Goal: Task Accomplishment & Management: Manage account settings

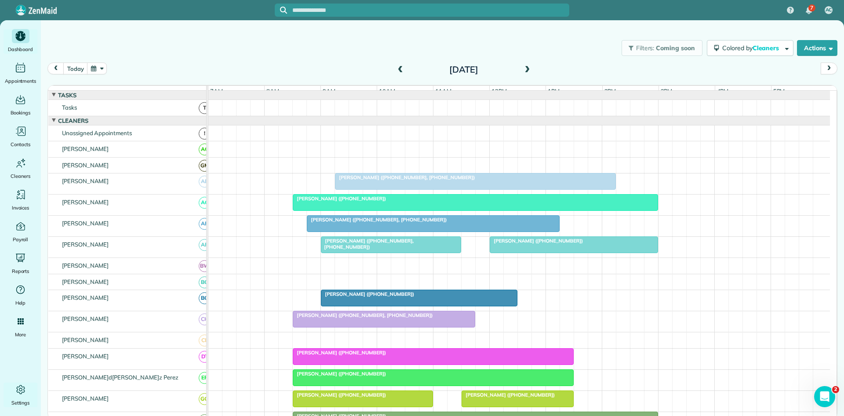
click at [381, 189] on div at bounding box center [476, 181] width 280 height 16
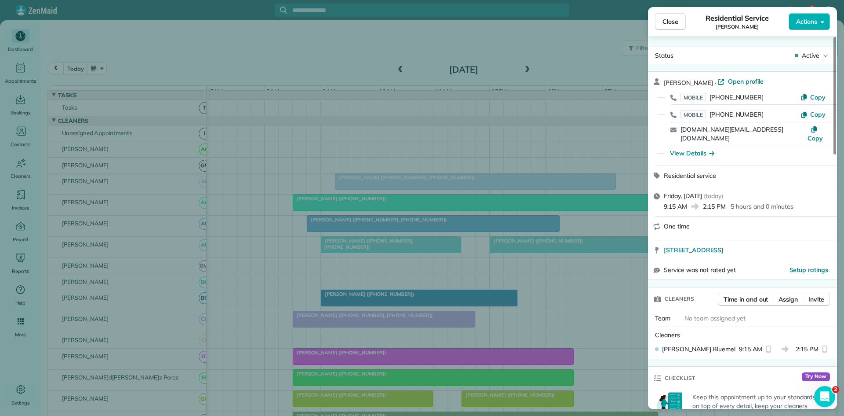
click at [445, 181] on div "Close Residential S[PERSON_NAME] Actions Status [PERSON_NAME] · Open profile MO…" at bounding box center [422, 208] width 844 height 416
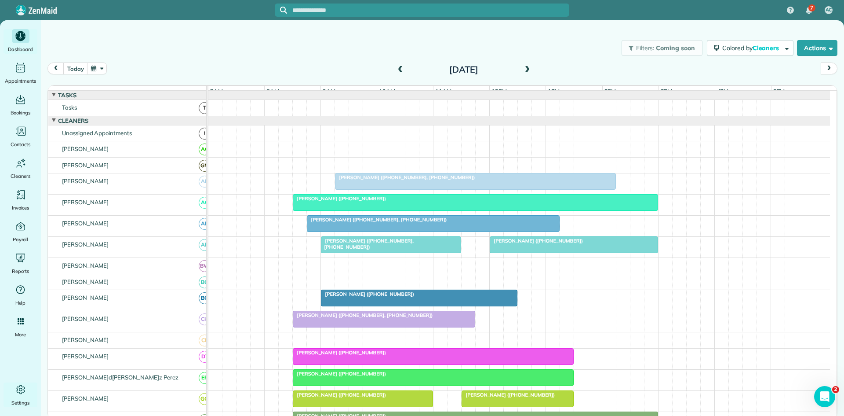
click at [375, 201] on div "[PERSON_NAME] ([PHONE_NUMBER])" at bounding box center [476, 198] width 360 height 6
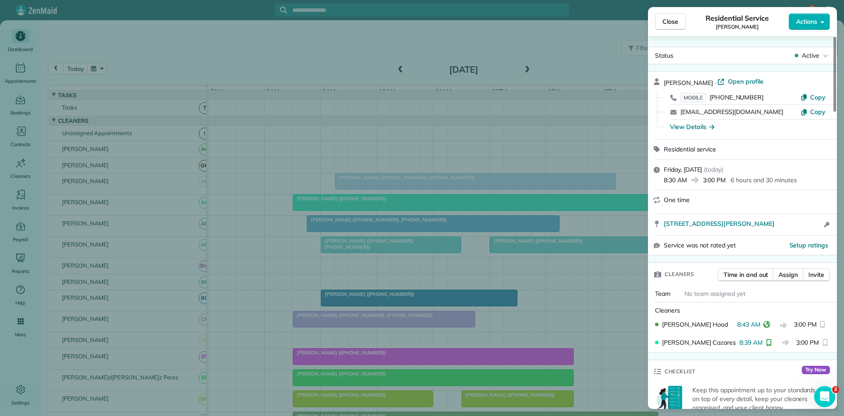
click at [398, 178] on div "Close Residential Ser[PERSON_NAME] Actions Status Ac[PERSON_NAME] · Open profil…" at bounding box center [422, 208] width 844 height 416
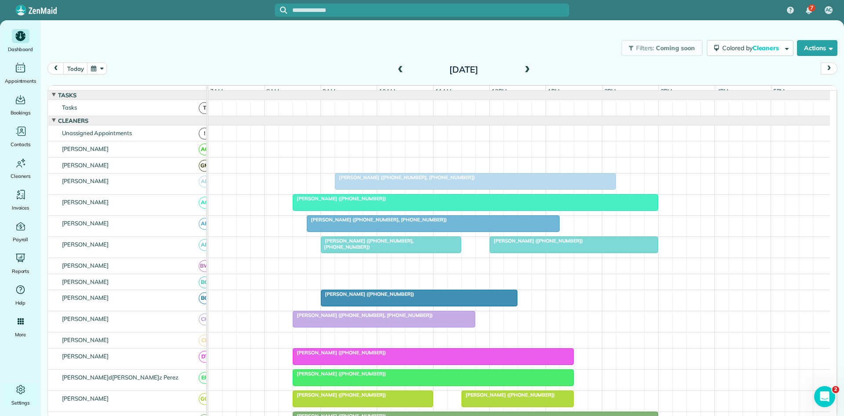
click at [524, 74] on span at bounding box center [527, 69] width 10 height 13
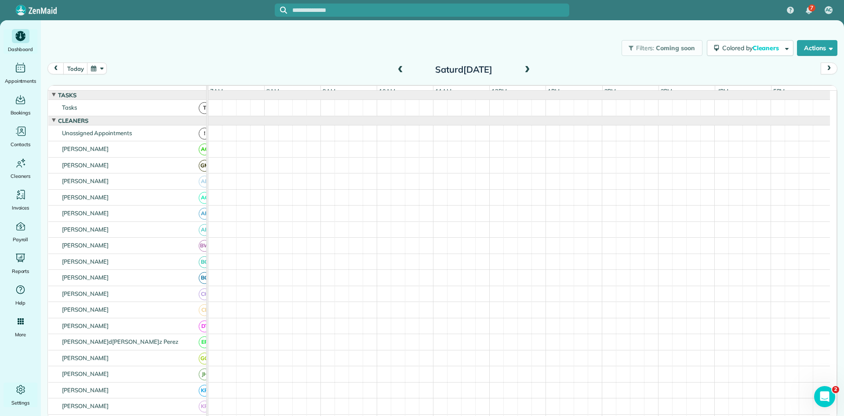
click at [524, 74] on span at bounding box center [527, 69] width 10 height 13
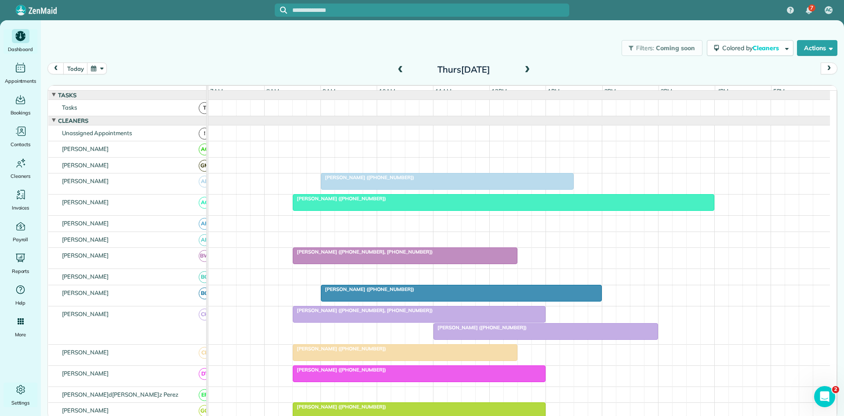
click at [524, 74] on span at bounding box center [527, 69] width 10 height 13
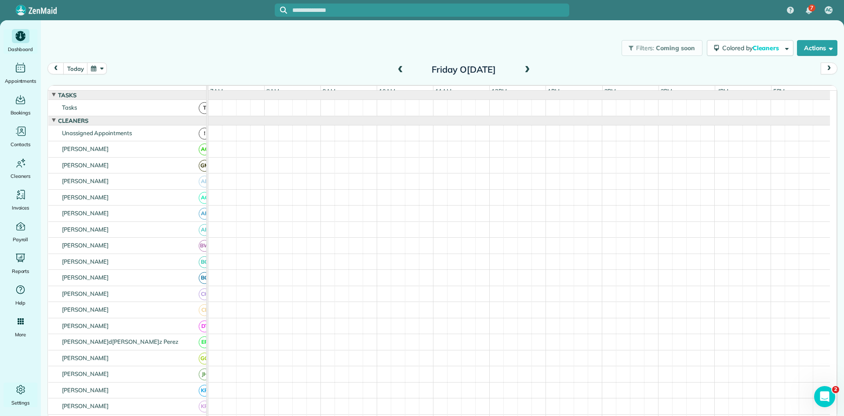
click at [402, 74] on span at bounding box center [401, 69] width 10 height 13
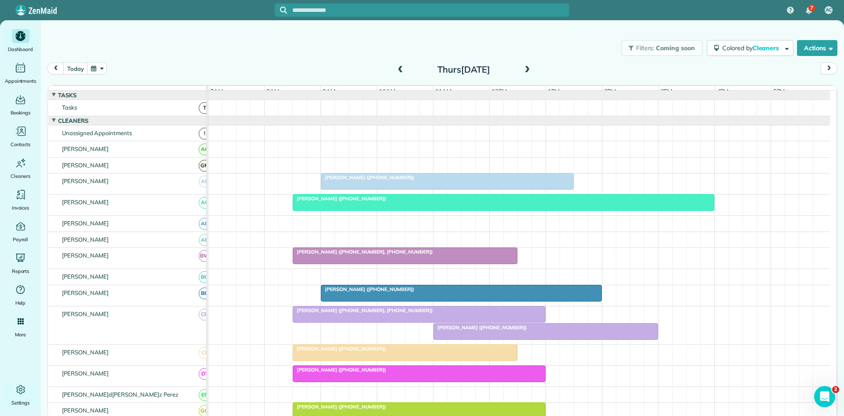
click at [533, 69] on div "Thurs[DATE]" at bounding box center [464, 69] width 141 height 14
click at [529, 72] on span at bounding box center [527, 70] width 10 height 8
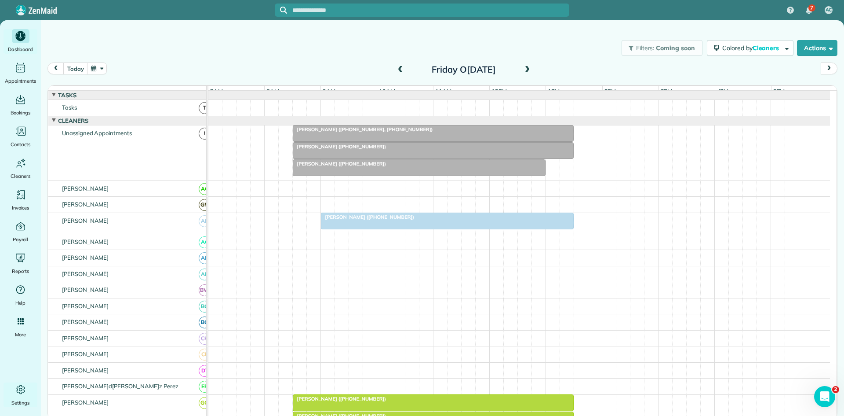
click at [351, 229] on div at bounding box center [447, 221] width 252 height 16
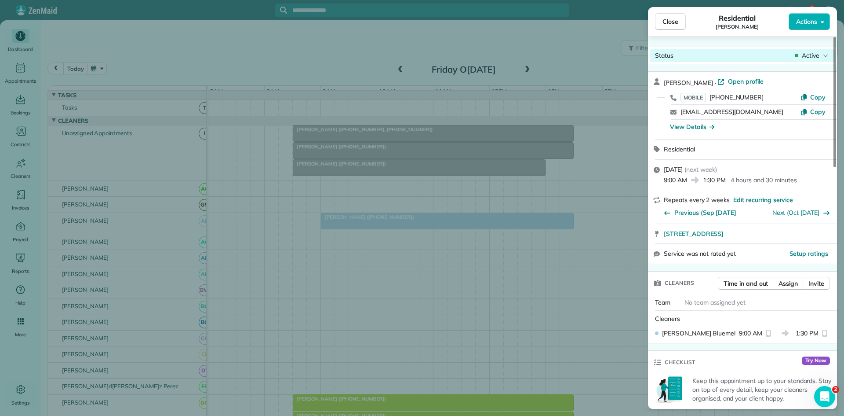
click at [813, 54] on span "Active" at bounding box center [811, 55] width 18 height 9
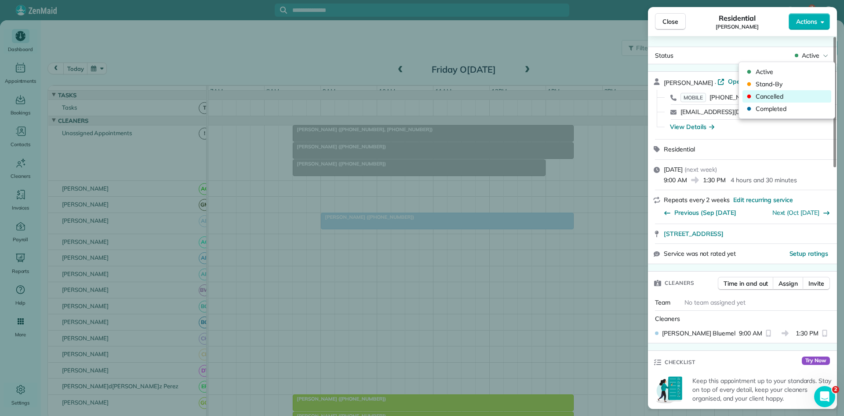
click at [767, 95] on span "Cancelled" at bounding box center [793, 96] width 74 height 9
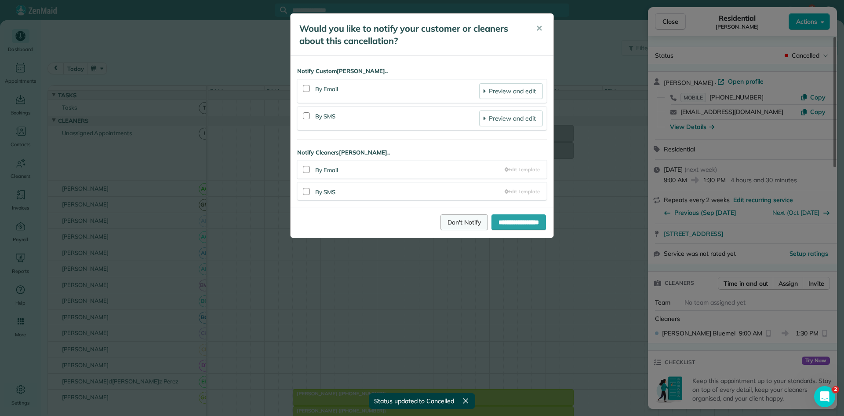
click at [441, 217] on link "Don't Notify" at bounding box center [464, 222] width 47 height 16
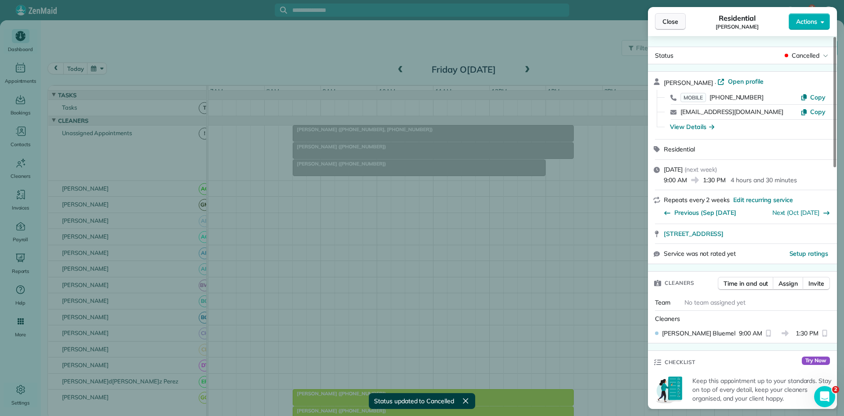
click at [663, 22] on span "Close" at bounding box center [671, 21] width 16 height 9
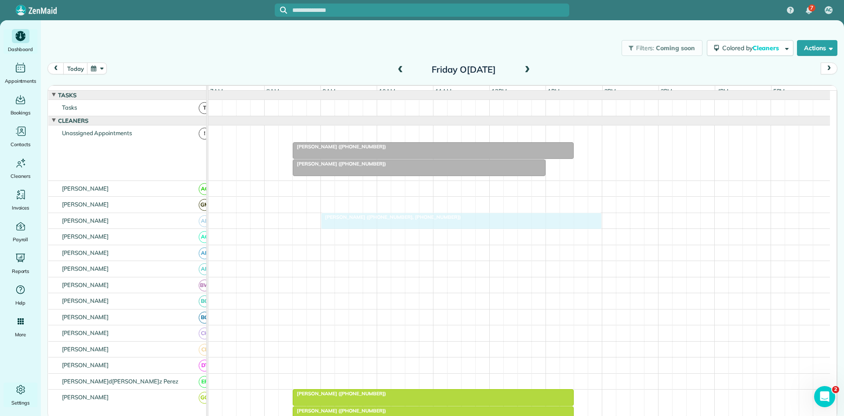
drag, startPoint x: 354, startPoint y: 142, endPoint x: 380, endPoint y: 226, distance: 88.2
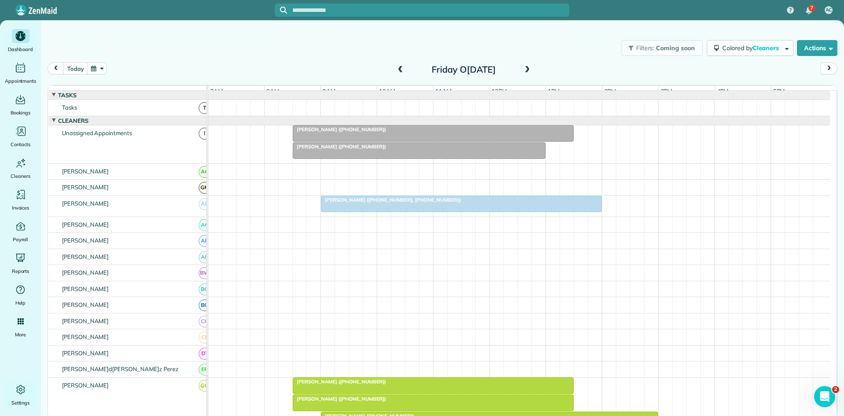
scroll to position [146, 0]
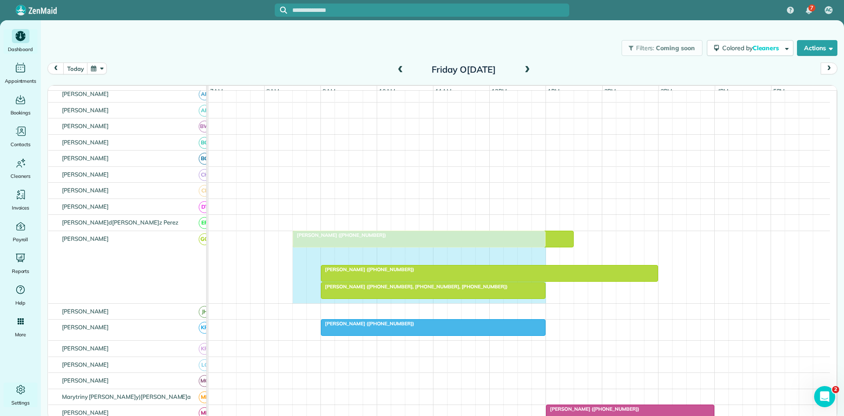
drag, startPoint x: 572, startPoint y: 263, endPoint x: 542, endPoint y: 259, distance: 30.1
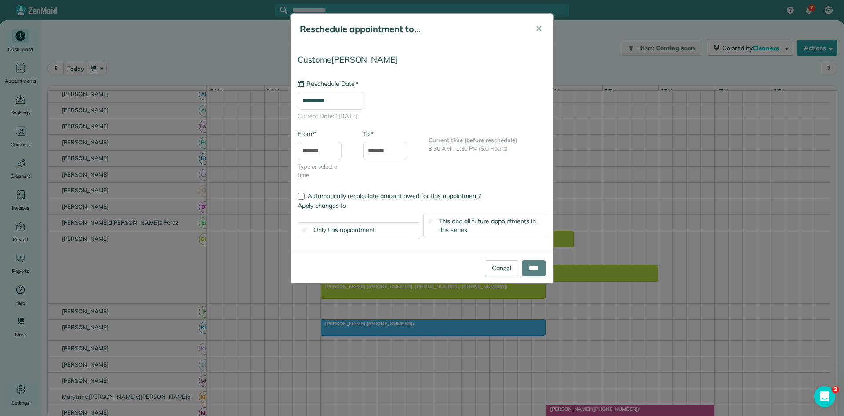
type input "**********"
click at [527, 267] on input "****" at bounding box center [534, 268] width 24 height 16
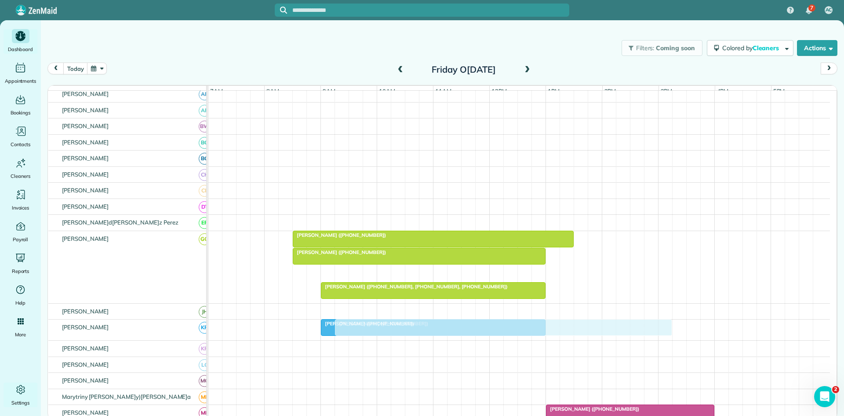
scroll to position [440, 0]
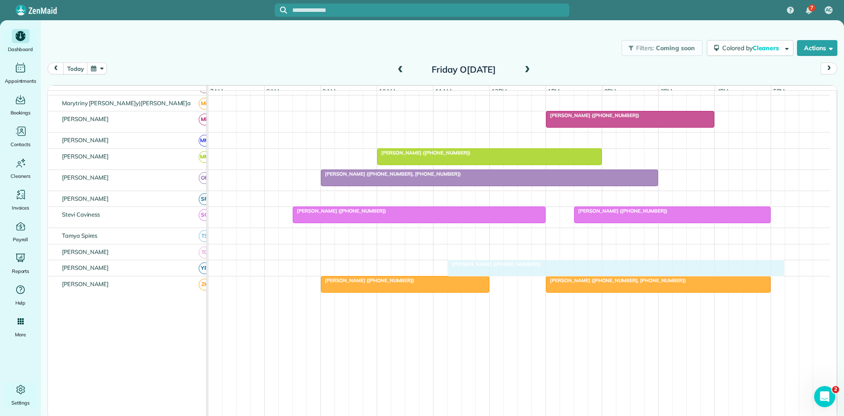
drag, startPoint x: 357, startPoint y: 279, endPoint x: 504, endPoint y: 276, distance: 146.5
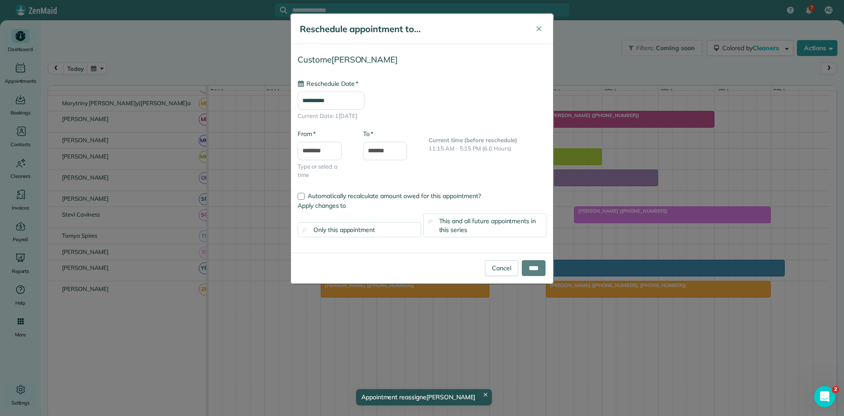
drag, startPoint x: 783, startPoint y: 277, endPoint x: 621, endPoint y: 287, distance: 162.1
type input "**********"
drag, startPoint x: 541, startPoint y: 27, endPoint x: 559, endPoint y: 51, distance: 29.8
click at [541, 27] on span "✕" at bounding box center [539, 29] width 7 height 10
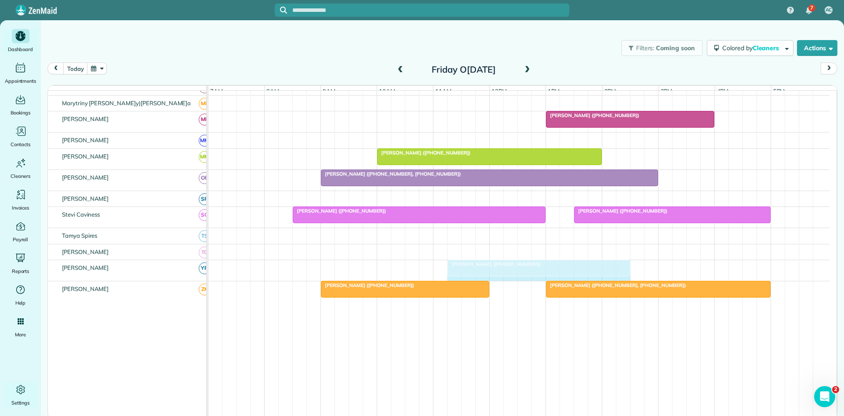
drag, startPoint x: 784, startPoint y: 271, endPoint x: 624, endPoint y: 255, distance: 160.0
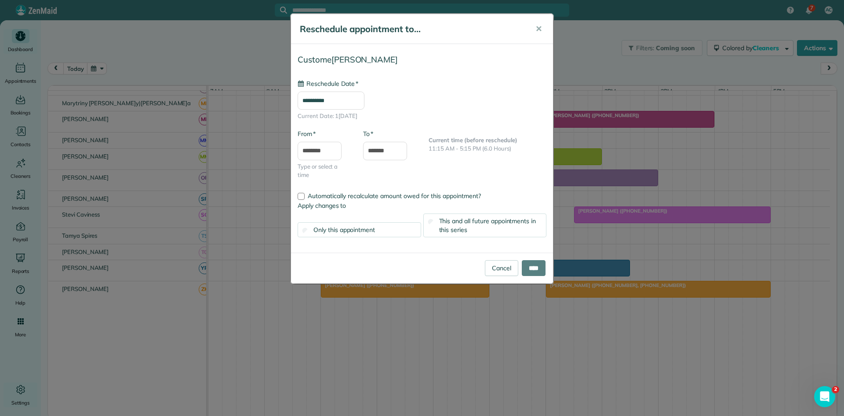
type input "**********"
click at [530, 273] on input "****" at bounding box center [534, 268] width 24 height 16
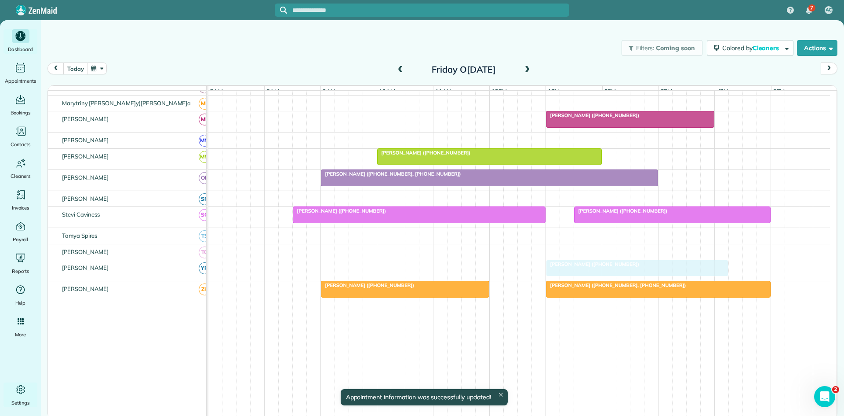
drag, startPoint x: 482, startPoint y: 267, endPoint x: 578, endPoint y: 266, distance: 96.3
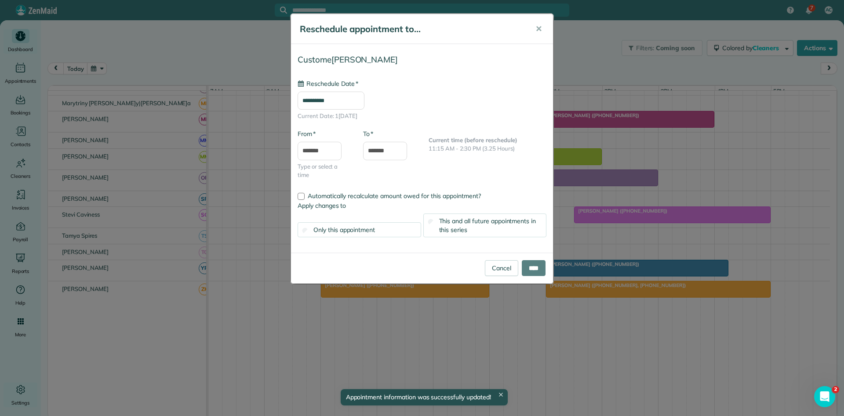
type input "**********"
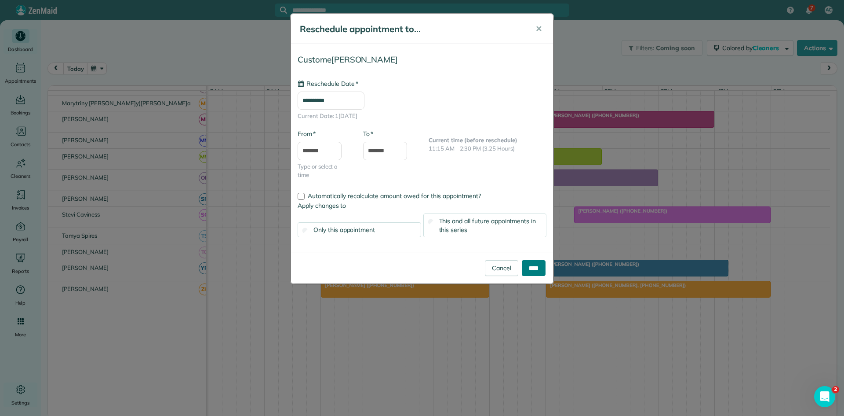
click at [532, 269] on input "****" at bounding box center [534, 268] width 24 height 16
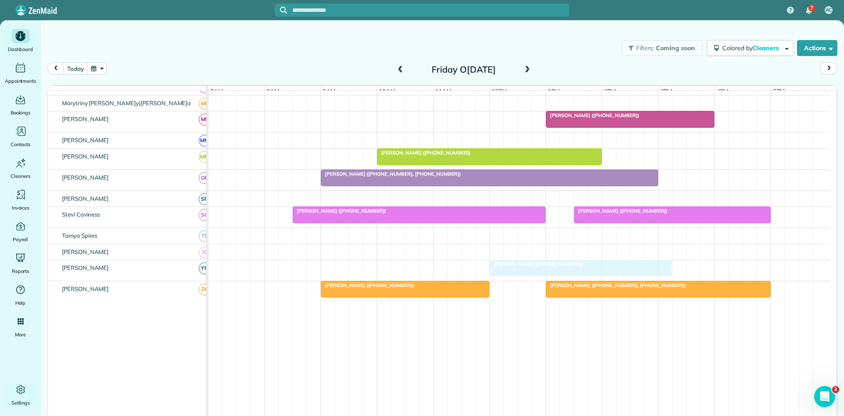
drag, startPoint x: 587, startPoint y: 272, endPoint x: 537, endPoint y: 266, distance: 50.0
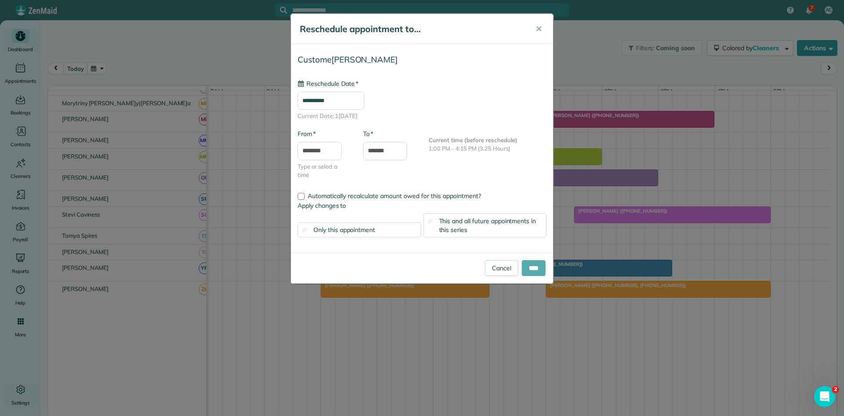
type input "**********"
click at [536, 263] on input "****" at bounding box center [534, 268] width 24 height 16
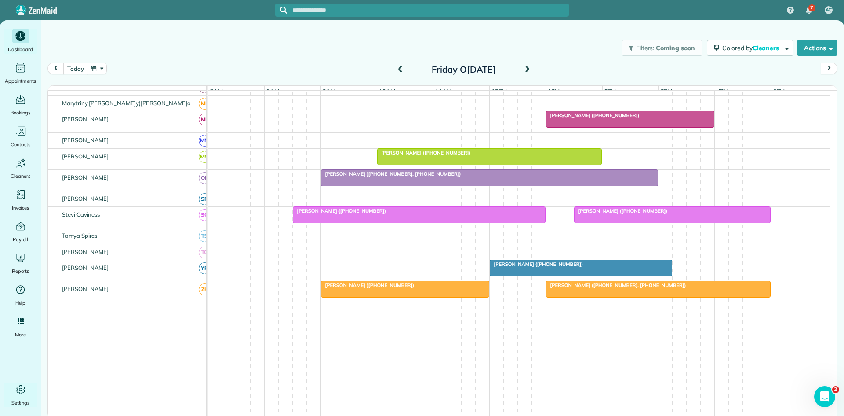
drag, startPoint x: 669, startPoint y: 273, endPoint x: 697, endPoint y: 273, distance: 27.7
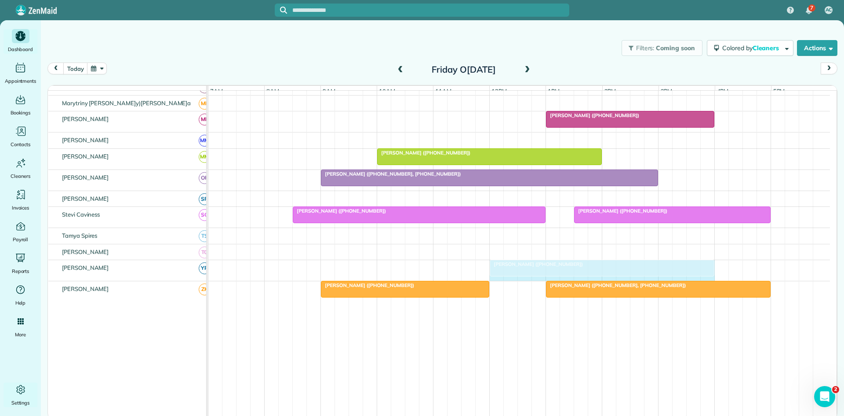
drag, startPoint x: 671, startPoint y: 273, endPoint x: 701, endPoint y: 273, distance: 30.8
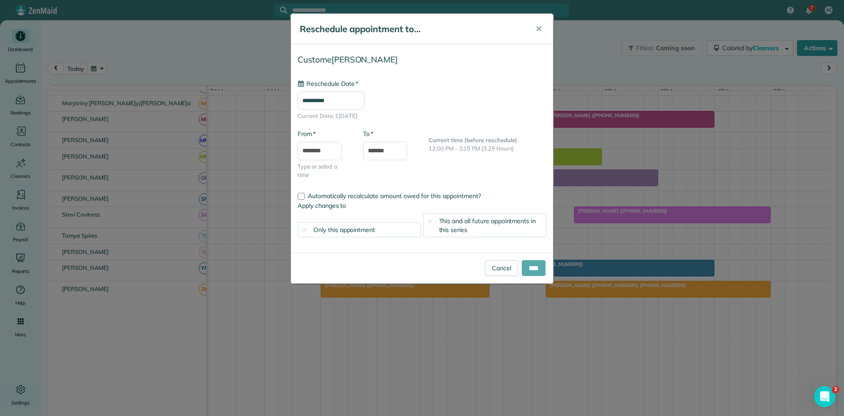
type input "**********"
click at [529, 266] on input "****" at bounding box center [534, 268] width 24 height 16
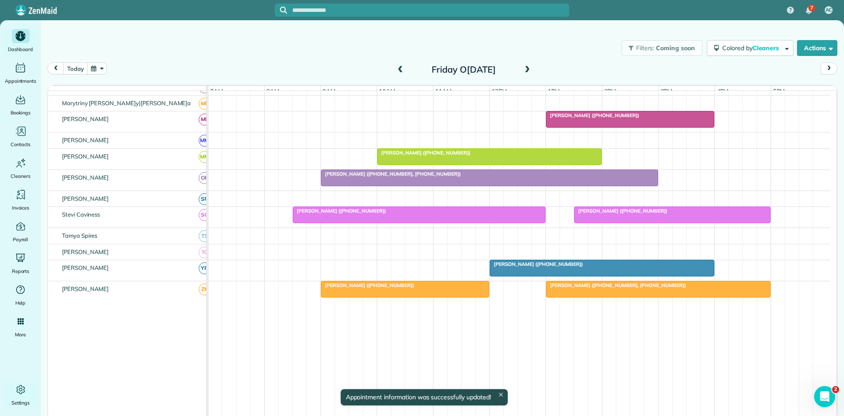
click at [506, 267] on span "[PERSON_NAME] ([PHONE_NUMBER])" at bounding box center [536, 264] width 94 height 6
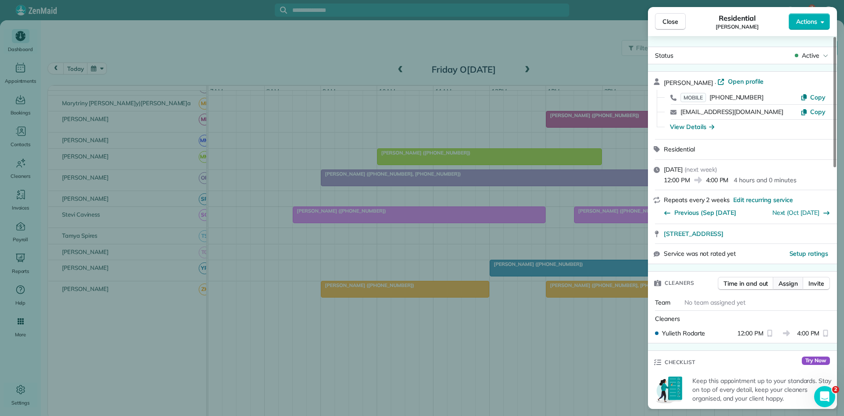
click at [780, 284] on span "Assign" at bounding box center [788, 283] width 19 height 9
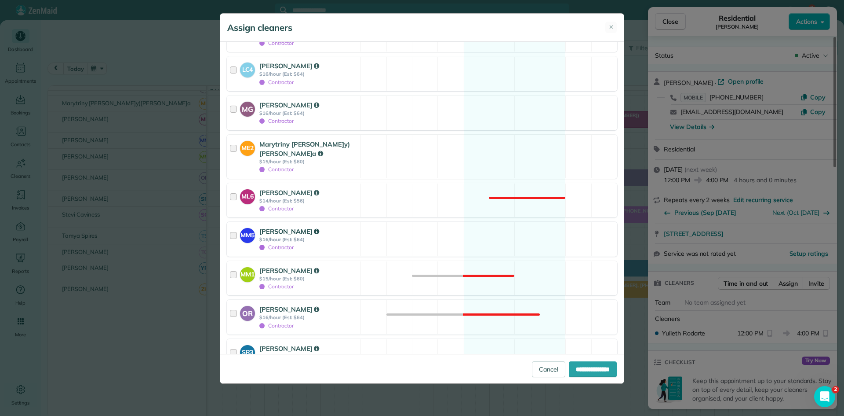
scroll to position [1026, 0]
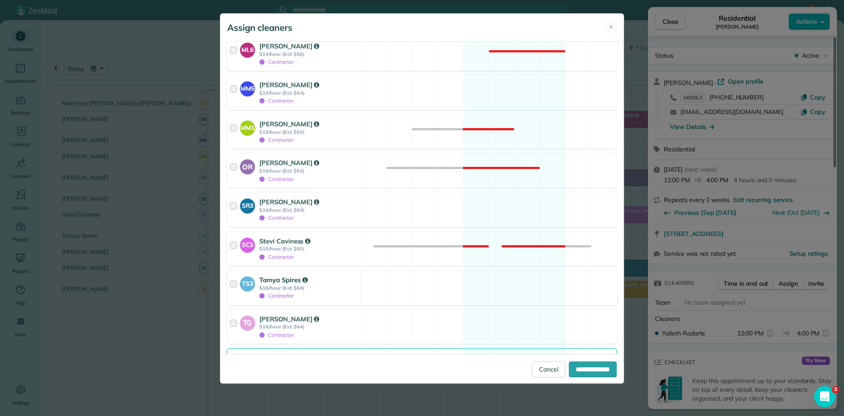
click at [305, 277] on icon at bounding box center [305, 280] width 5 height 6
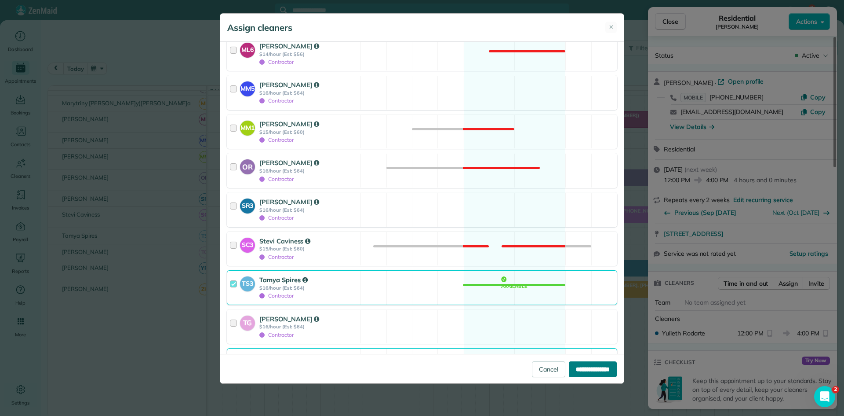
click at [577, 368] on input "**********" at bounding box center [593, 369] width 48 height 16
type input "**********"
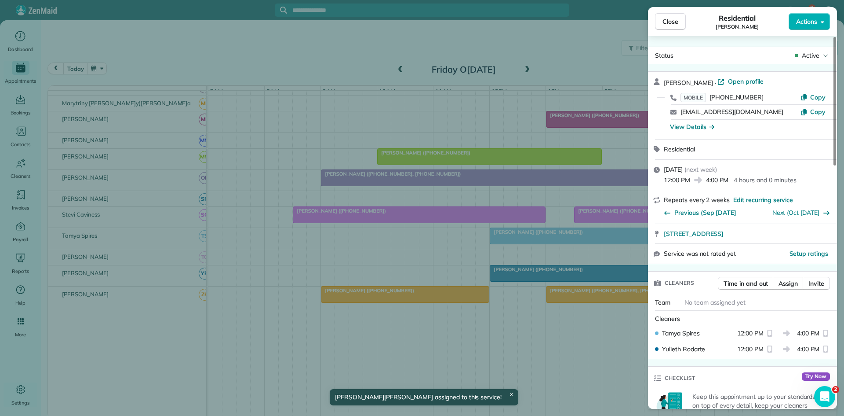
click at [657, 23] on button "Close" at bounding box center [670, 21] width 31 height 17
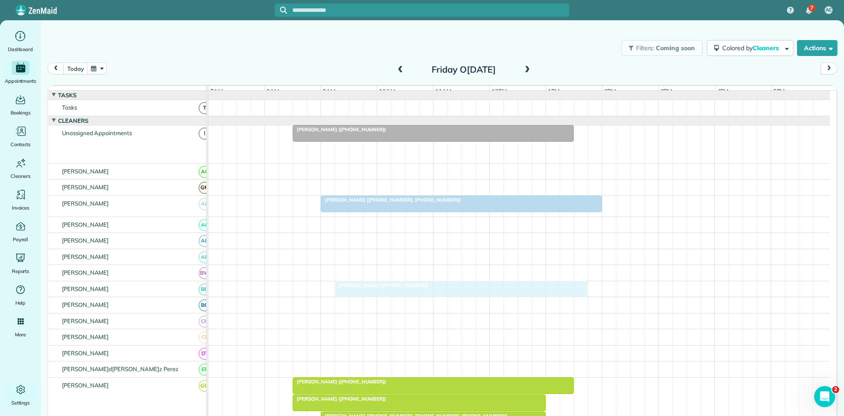
scroll to position [146, 0]
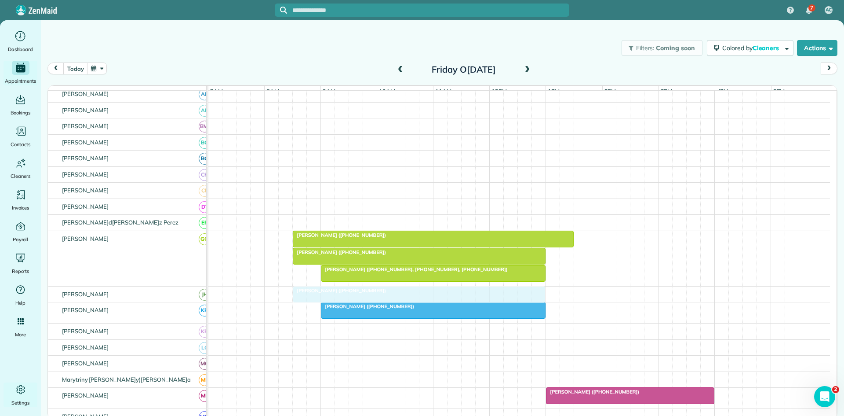
drag, startPoint x: 333, startPoint y: 160, endPoint x: 331, endPoint y: 306, distance: 146.0
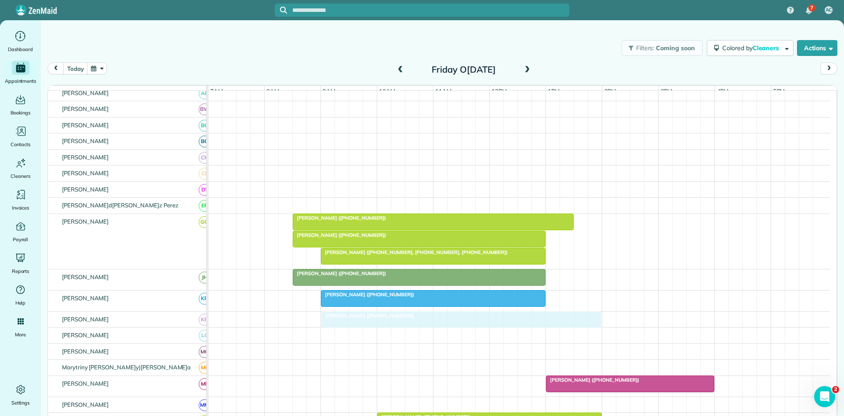
drag, startPoint x: 329, startPoint y: 135, endPoint x: 354, endPoint y: 322, distance: 189.0
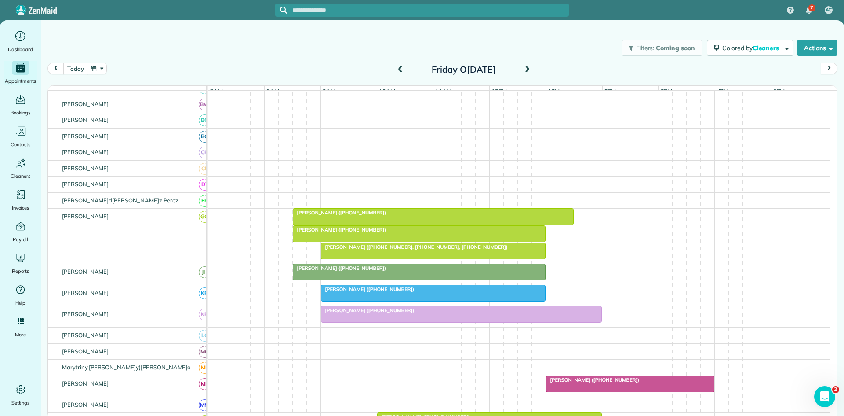
click at [316, 215] on span "[PERSON_NAME] ([PHONE_NUMBER])" at bounding box center [339, 212] width 94 height 6
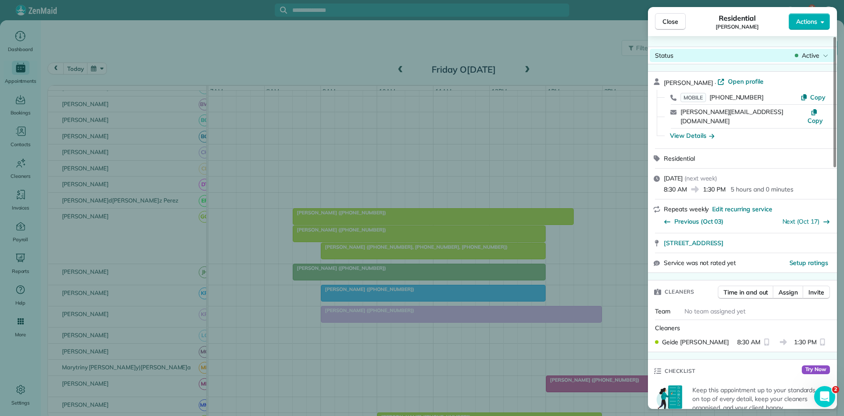
click at [828, 51] on icon at bounding box center [825, 55] width 5 height 9
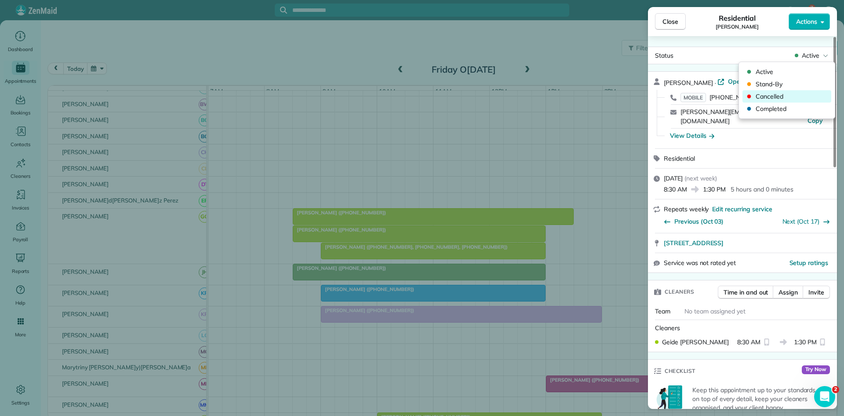
click at [773, 92] on span "Cancelled" at bounding box center [793, 96] width 74 height 9
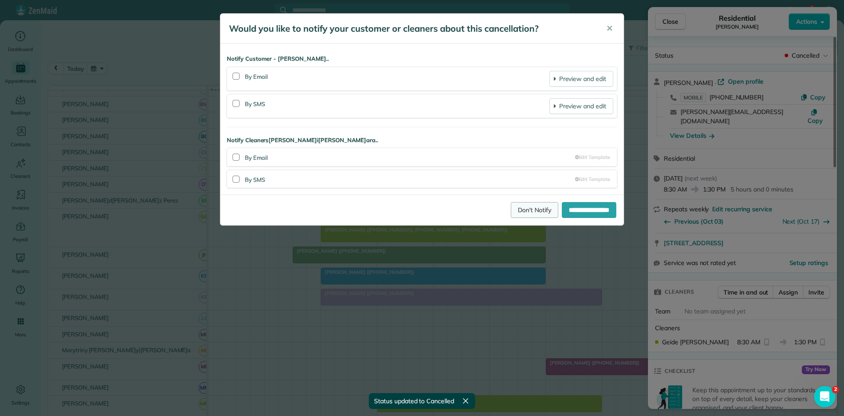
click at [523, 204] on link "Don't Notify" at bounding box center [534, 210] width 47 height 16
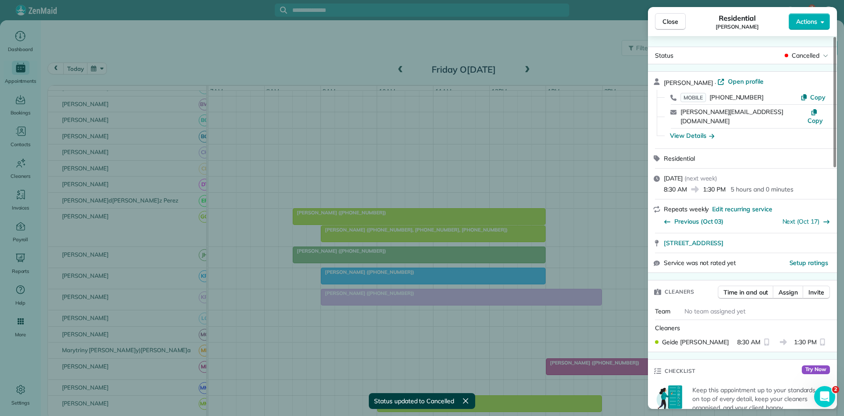
drag, startPoint x: 670, startPoint y: 25, endPoint x: 664, endPoint y: 32, distance: 9.1
click at [670, 25] on span "Close" at bounding box center [671, 21] width 16 height 9
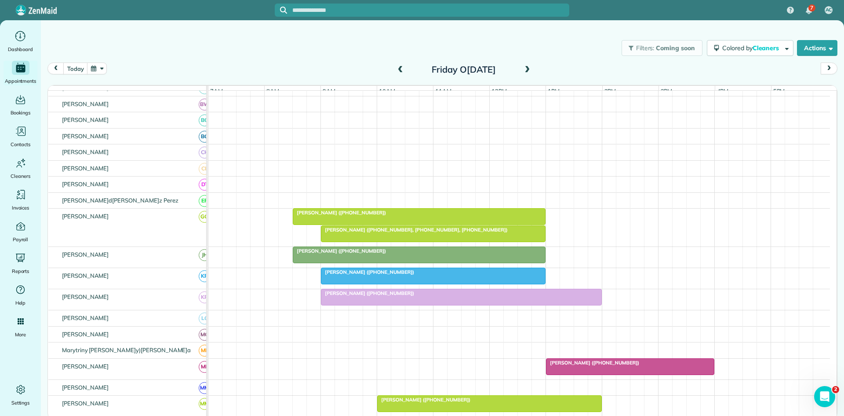
click at [338, 233] on span "[PERSON_NAME] ([PHONE_NUMBER], [PHONE_NUMBER], [PHONE_NUMBER])" at bounding box center [414, 229] width 187 height 6
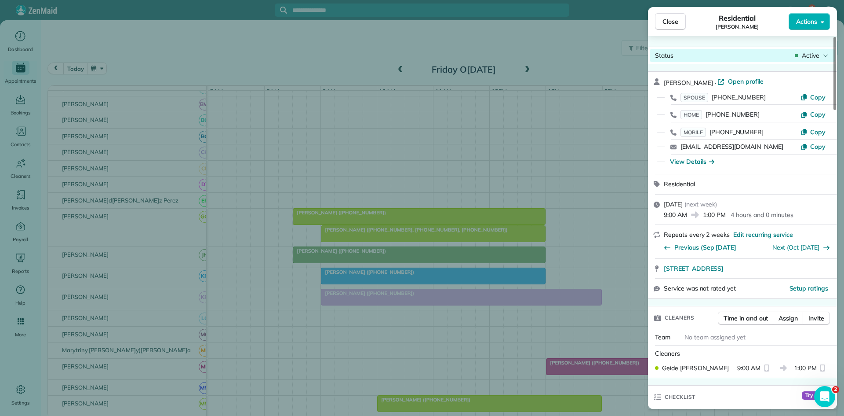
click at [820, 56] on div "Active" at bounding box center [811, 55] width 37 height 9
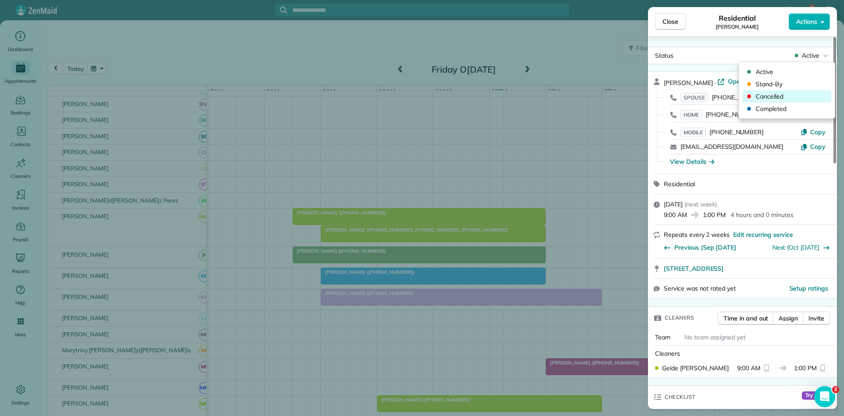
click at [781, 97] on span "Cancelled" at bounding box center [793, 96] width 74 height 9
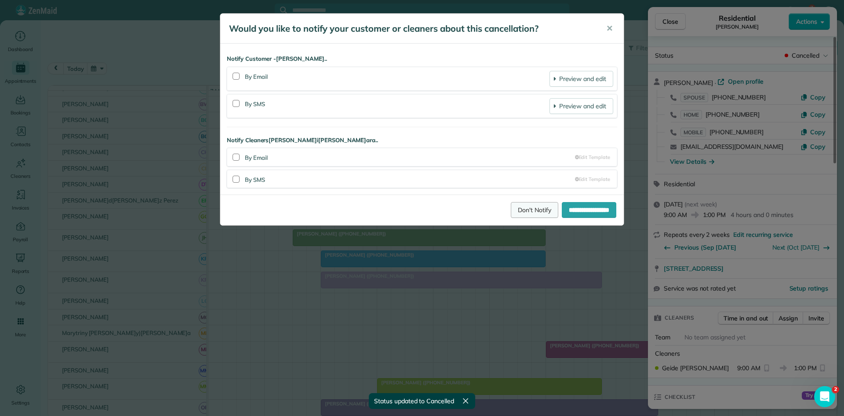
drag, startPoint x: 512, startPoint y: 210, endPoint x: 525, endPoint y: 201, distance: 15.6
click at [512, 208] on link "Don't Notify" at bounding box center [534, 210] width 47 height 16
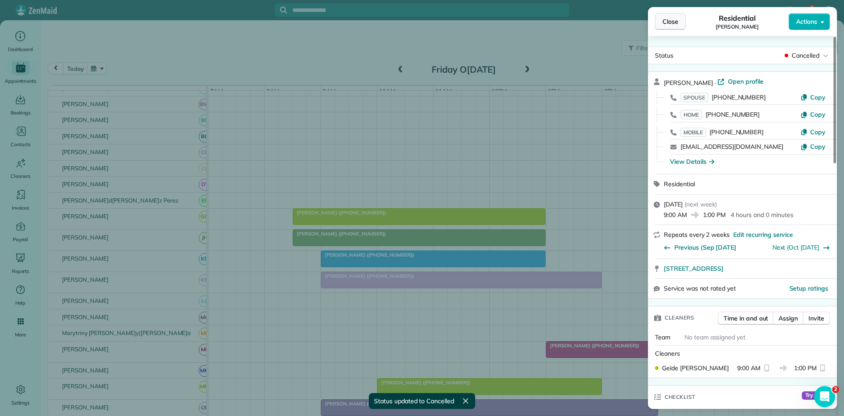
click at [675, 20] on span "Close" at bounding box center [671, 21] width 16 height 9
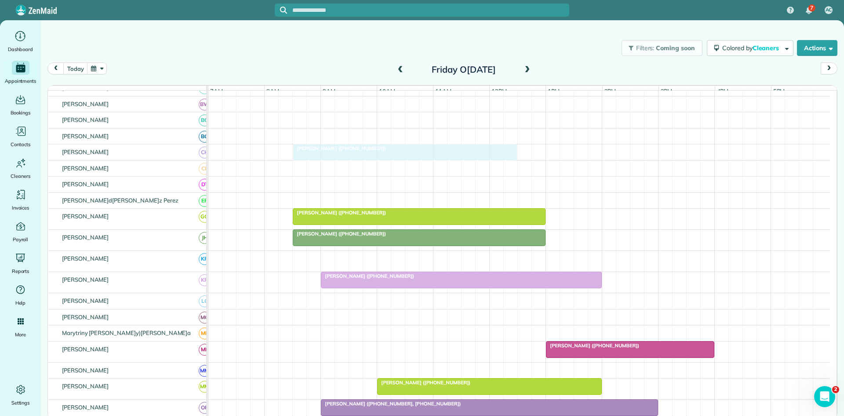
drag, startPoint x: 348, startPoint y: 264, endPoint x: 315, endPoint y: 150, distance: 118.3
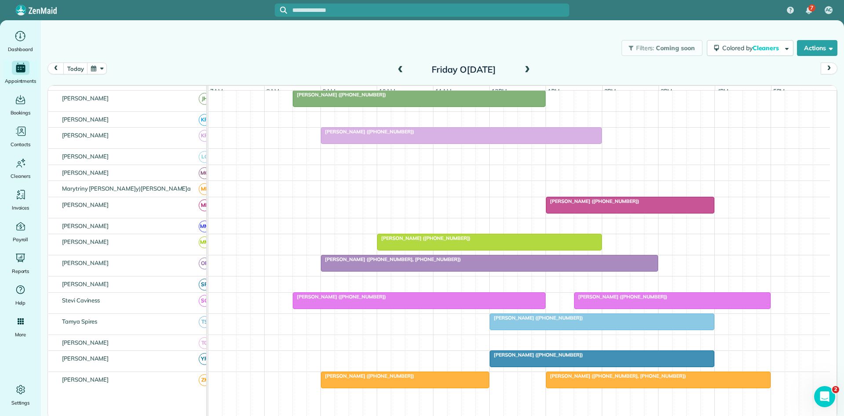
scroll to position [293, 0]
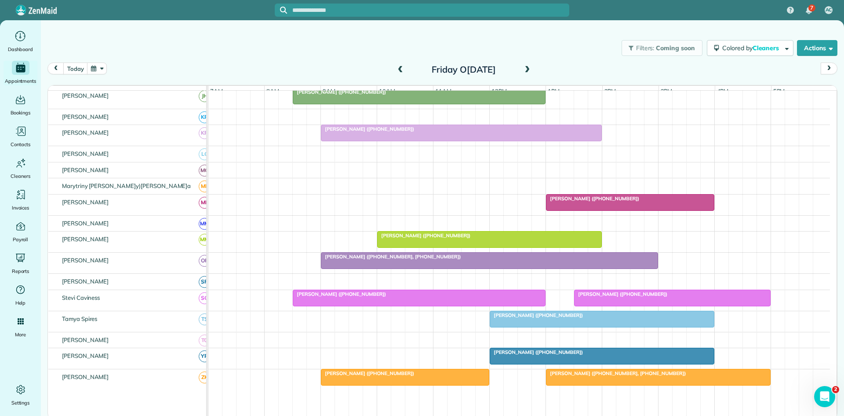
click at [368, 266] on div at bounding box center [489, 260] width 336 height 16
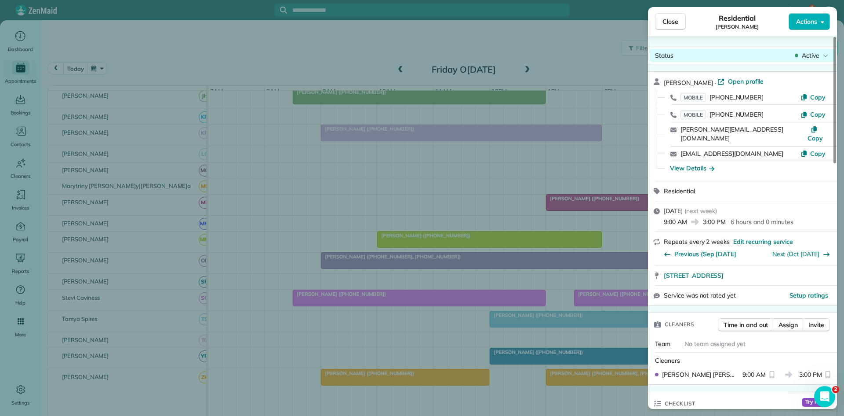
click at [803, 54] on span "Active" at bounding box center [811, 55] width 18 height 9
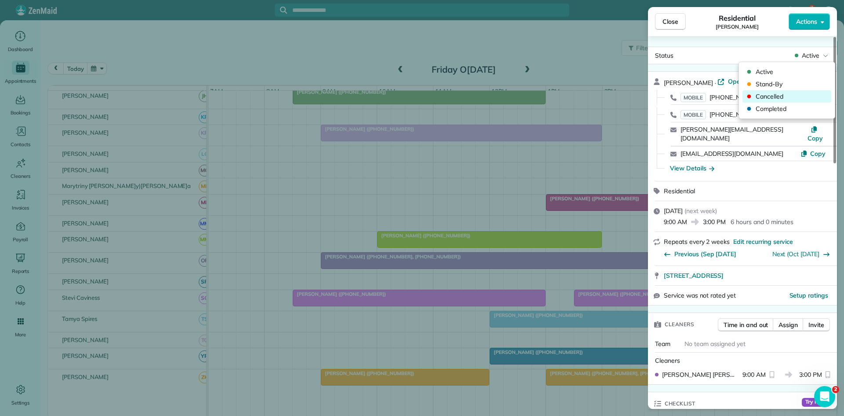
click at [784, 95] on span "Cancelled" at bounding box center [793, 96] width 74 height 9
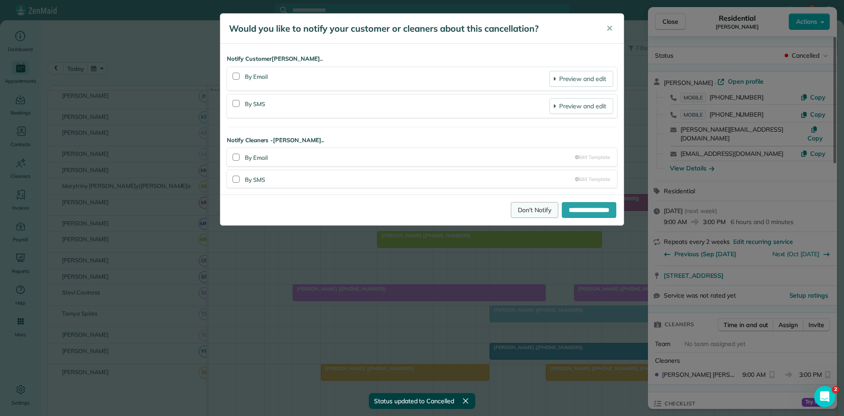
click at [513, 208] on link "Don't Notify" at bounding box center [534, 210] width 47 height 16
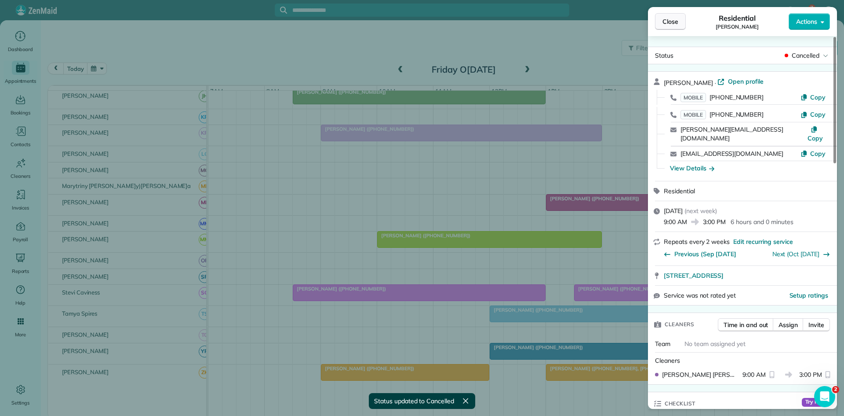
click at [670, 21] on span "Close" at bounding box center [671, 21] width 16 height 9
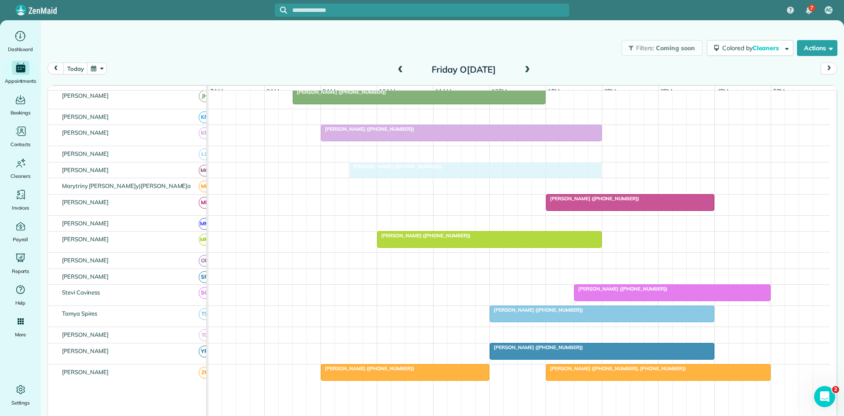
drag, startPoint x: 333, startPoint y: 299, endPoint x: 382, endPoint y: 174, distance: 134.7
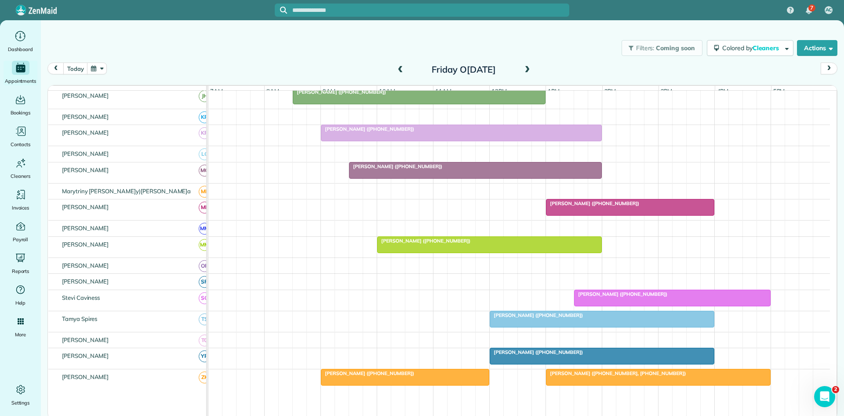
click at [616, 297] on span "[PERSON_NAME] ([PHONE_NUMBER])" at bounding box center [621, 294] width 94 height 6
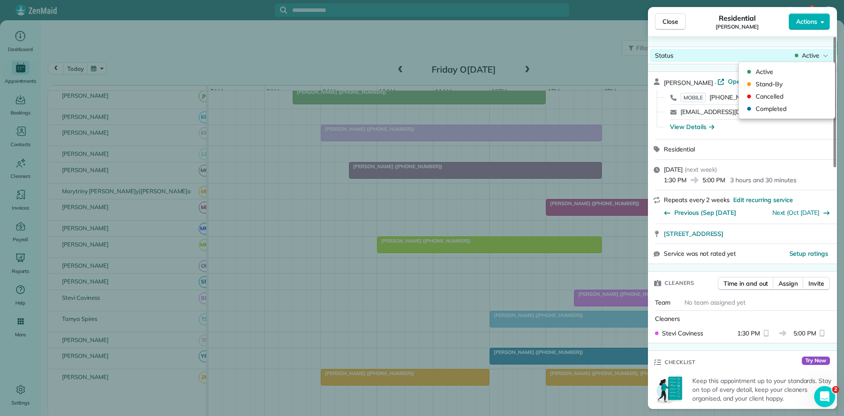
click at [795, 56] on icon at bounding box center [797, 55] width 4 height 9
click at [759, 101] on div "Cancelled" at bounding box center [787, 96] width 89 height 12
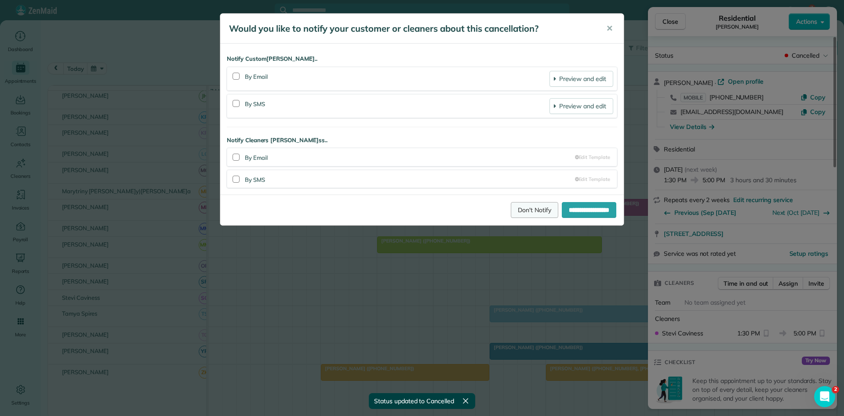
click at [511, 206] on link "Don't Notify" at bounding box center [534, 210] width 47 height 16
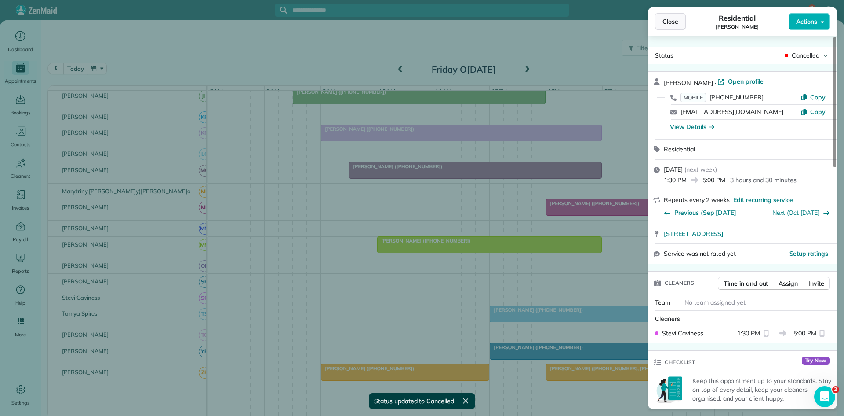
click at [664, 22] on span "Close" at bounding box center [671, 21] width 16 height 9
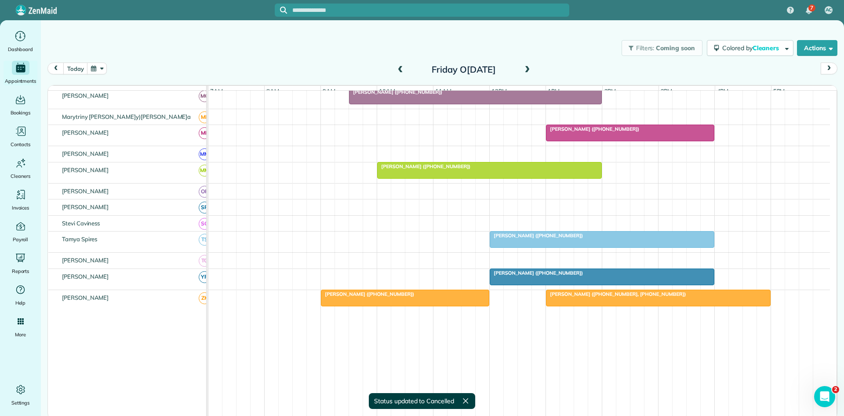
scroll to position [381, 0]
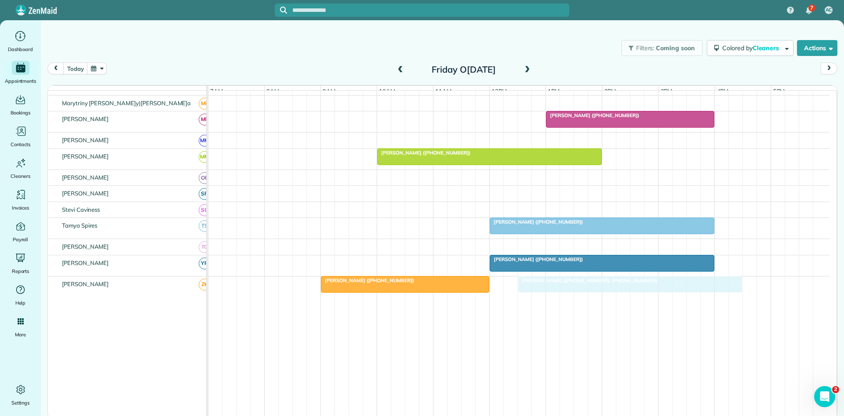
drag, startPoint x: 609, startPoint y: 295, endPoint x: 584, endPoint y: 292, distance: 25.2
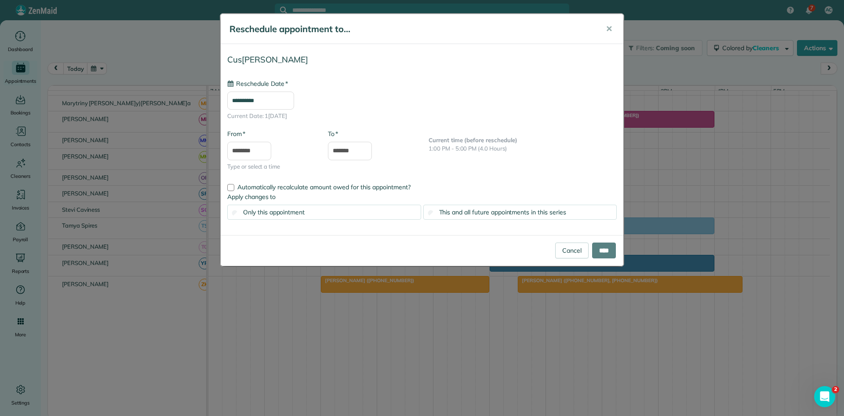
type input "**********"
click at [601, 254] on input "****" at bounding box center [604, 250] width 24 height 16
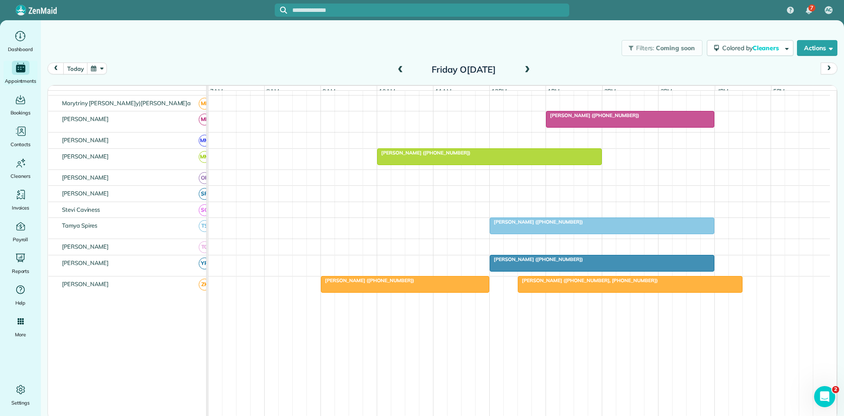
scroll to position [0, 0]
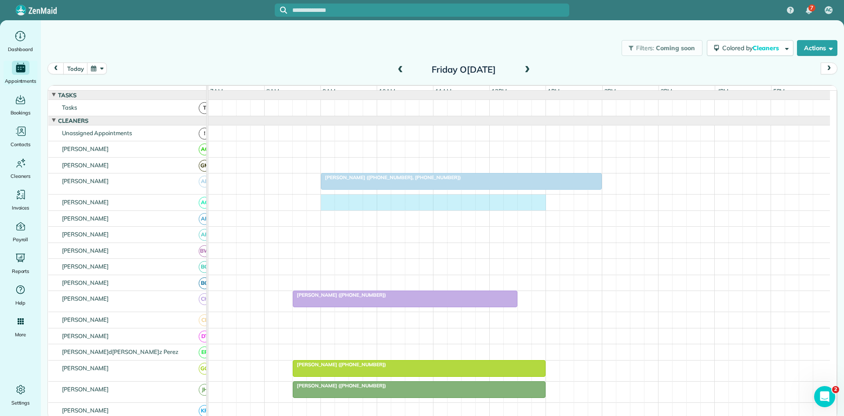
drag, startPoint x: 322, startPoint y: 209, endPoint x: 532, endPoint y: 213, distance: 209.8
click at [540, 210] on div at bounding box center [519, 202] width 622 height 16
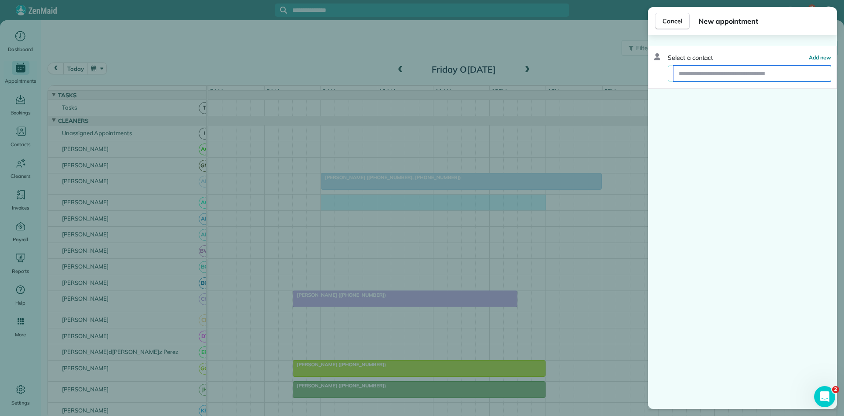
click at [738, 73] on input "text" at bounding box center [752, 74] width 157 height 16
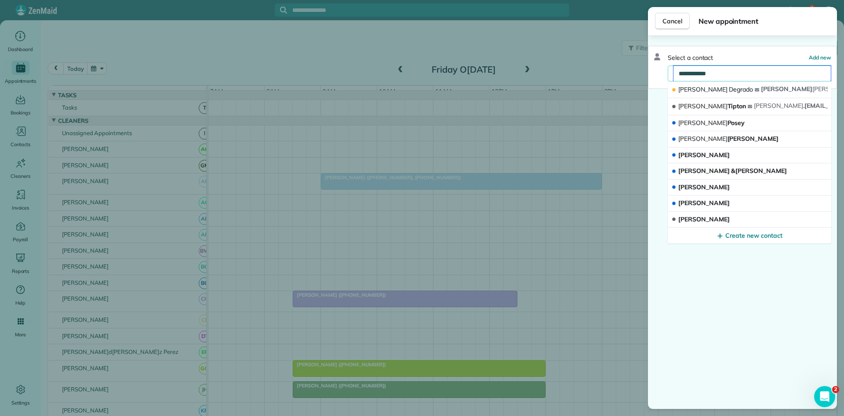
type input "**********"
click at [729, 92] on span "Degrado" at bounding box center [741, 89] width 24 height 8
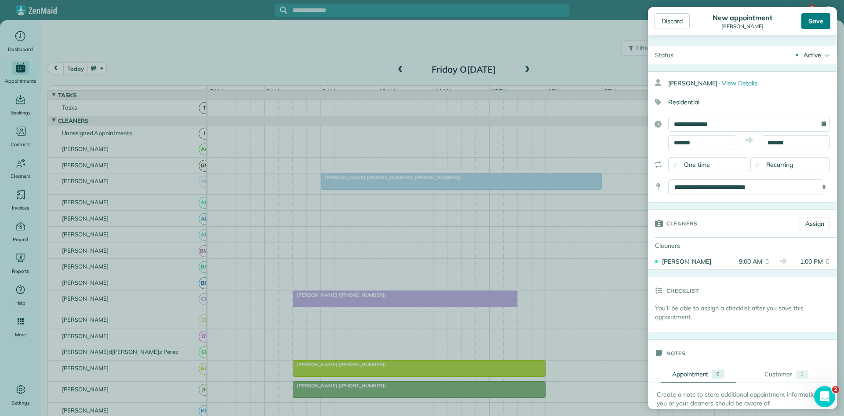
click at [815, 21] on div "Save" at bounding box center [816, 21] width 29 height 16
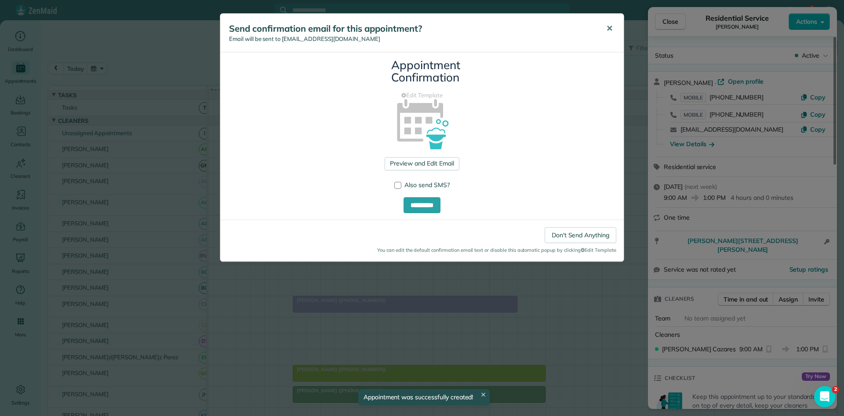
click at [602, 24] on button "✕" at bounding box center [610, 28] width 20 height 21
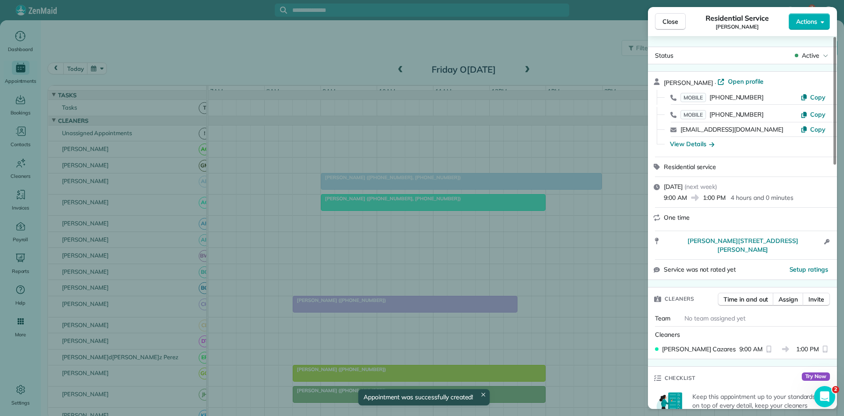
click at [672, 20] on span "Close" at bounding box center [671, 21] width 16 height 9
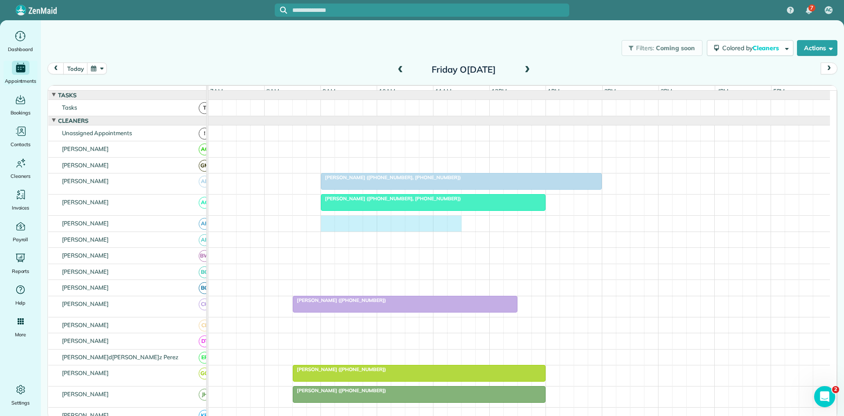
drag, startPoint x: 325, startPoint y: 228, endPoint x: 449, endPoint y: 230, distance: 123.6
click at [452, 230] on div at bounding box center [519, 223] width 622 height 16
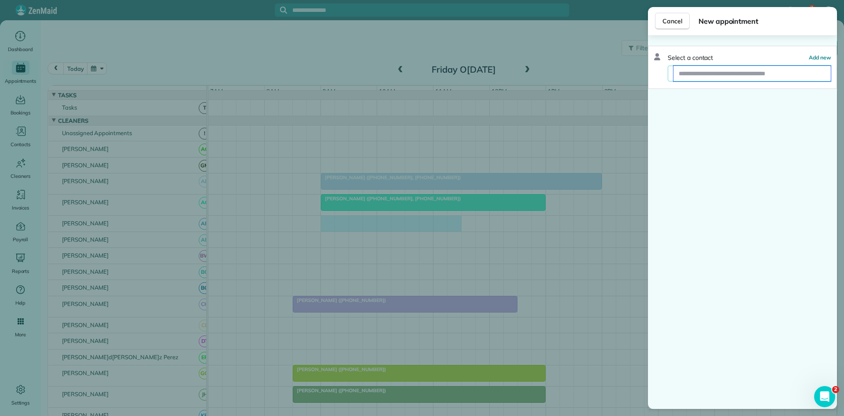
click at [737, 67] on input "text" at bounding box center [752, 74] width 157 height 16
type input "*"
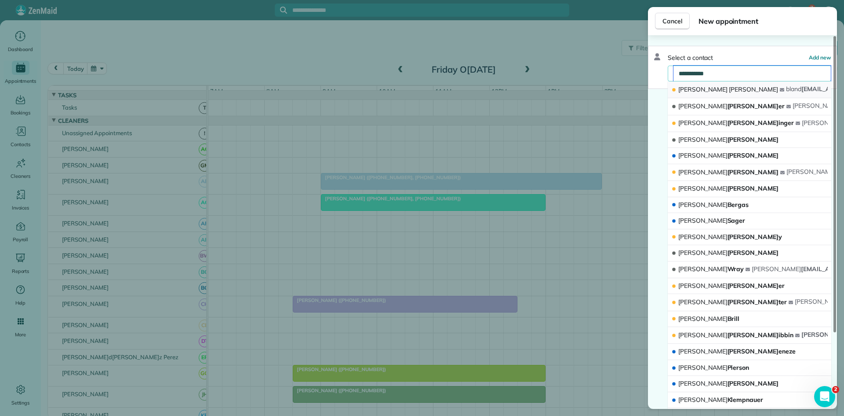
type input "**********"
click at [715, 93] on div "[PERSON_NAME]" at bounding box center [725, 89] width 109 height 9
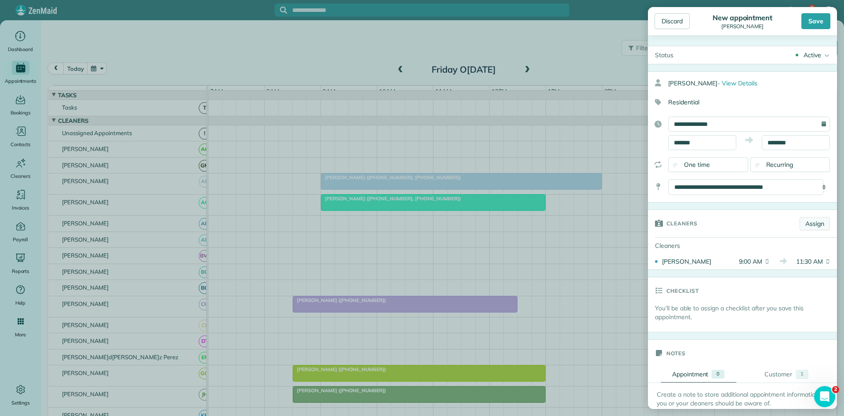
click at [800, 221] on link "Assign" at bounding box center [815, 223] width 30 height 13
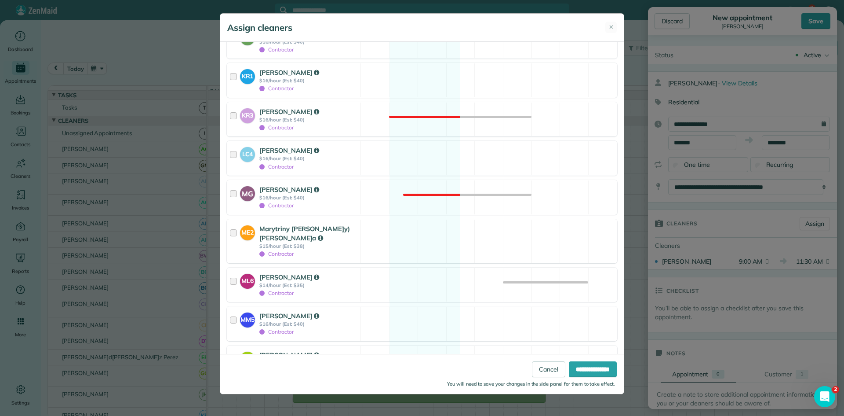
scroll to position [1026, 0]
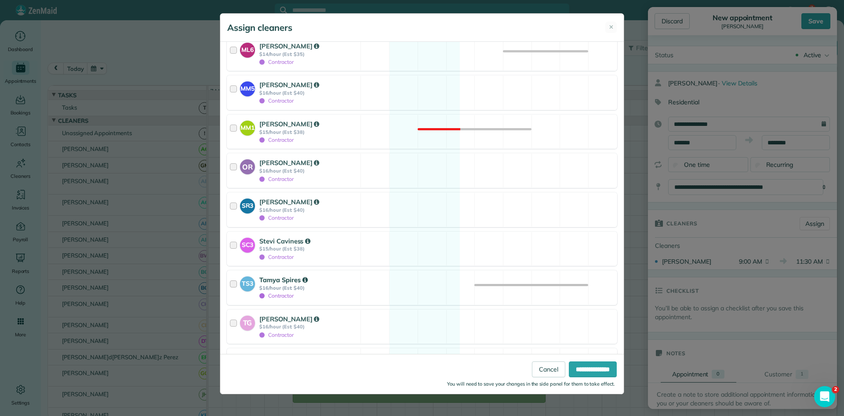
click at [316, 285] on strong "$16/hour (Est: $40)" at bounding box center [308, 288] width 99 height 6
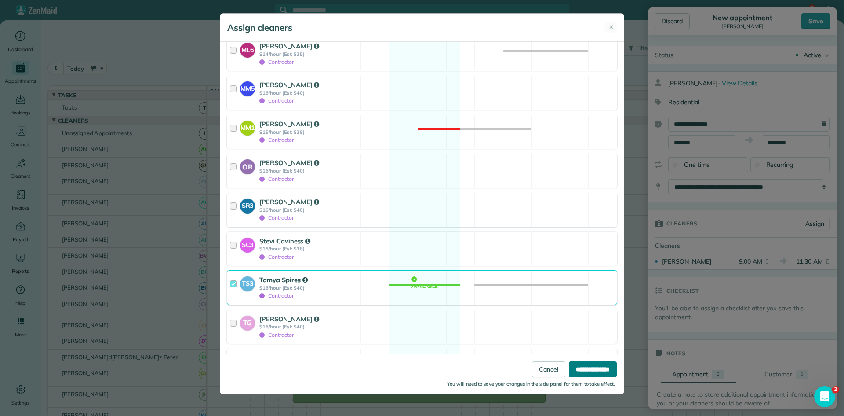
click at [582, 368] on input "**********" at bounding box center [593, 369] width 48 height 16
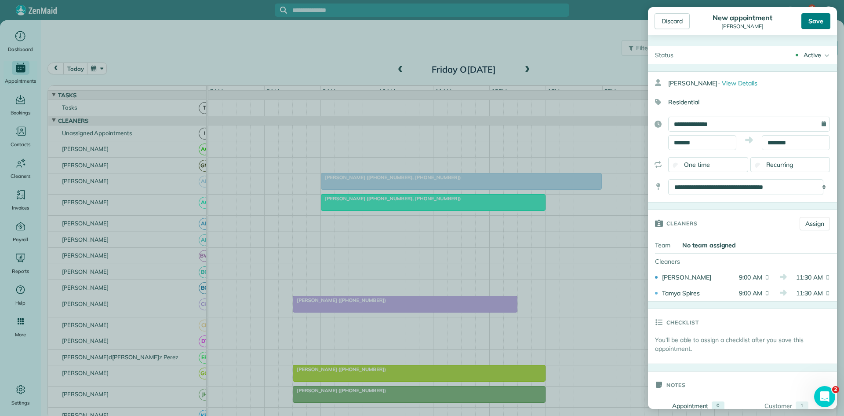
click at [811, 18] on div "Save" at bounding box center [816, 21] width 29 height 16
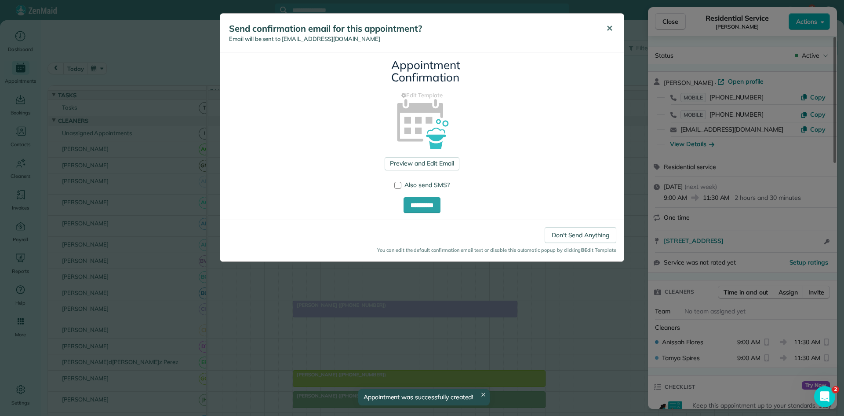
click at [607, 36] on button "✕" at bounding box center [610, 28] width 20 height 21
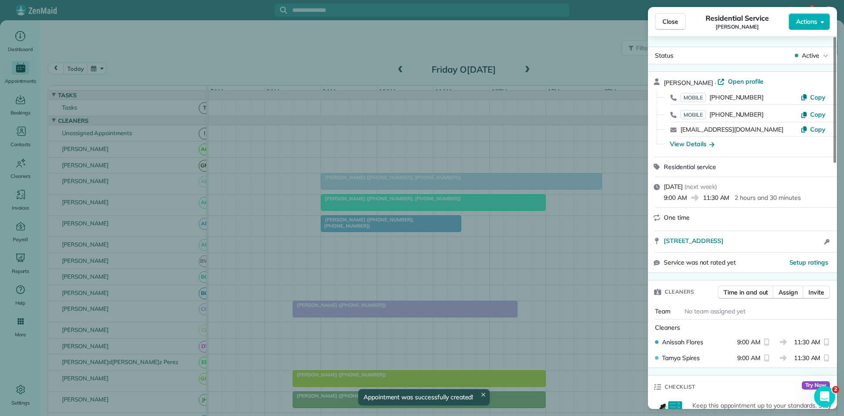
click at [679, 25] on button "Close" at bounding box center [670, 21] width 31 height 17
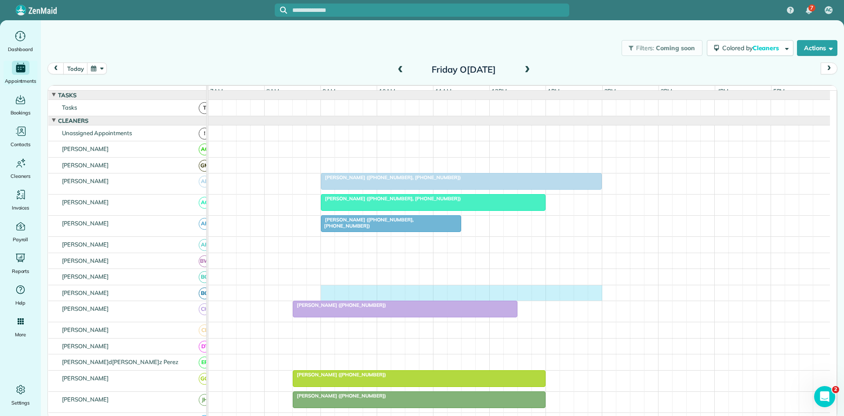
drag, startPoint x: 326, startPoint y: 301, endPoint x: 594, endPoint y: 290, distance: 267.6
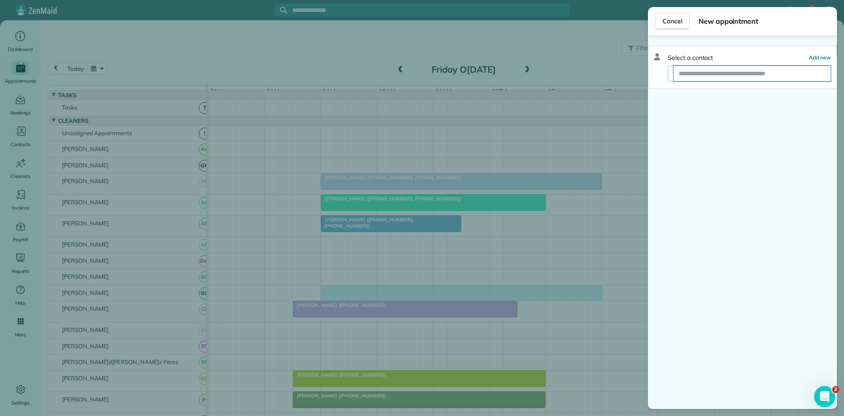
click at [762, 69] on input "text" at bounding box center [752, 74] width 157 height 16
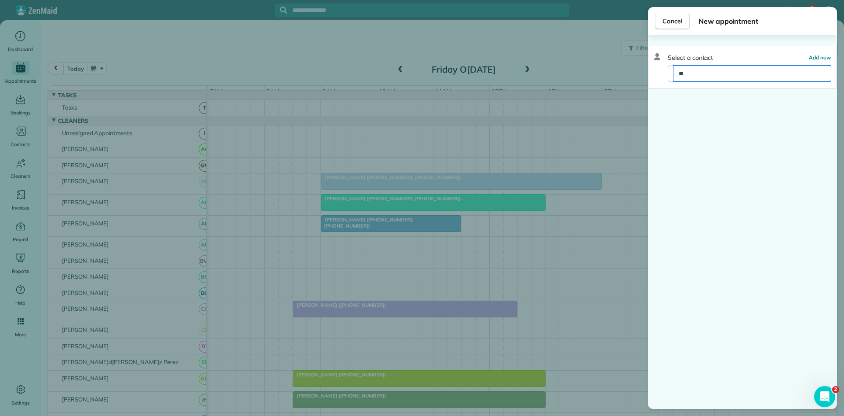
type input "*"
type input "**********"
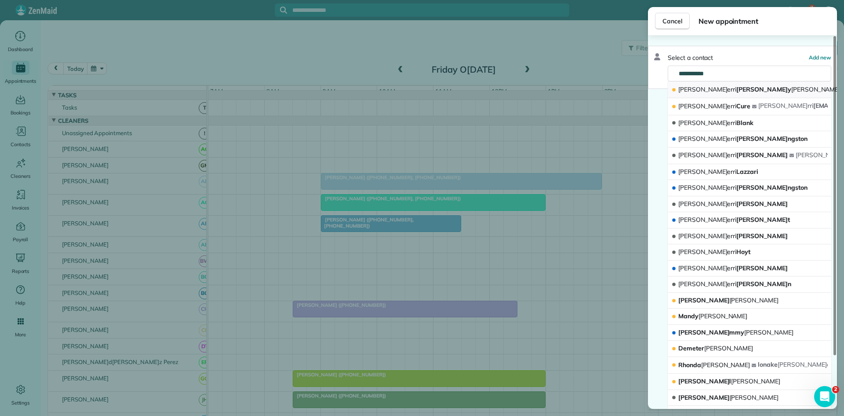
click at [732, 88] on div "[PERSON_NAME]" at bounding box center [756, 89] width 171 height 9
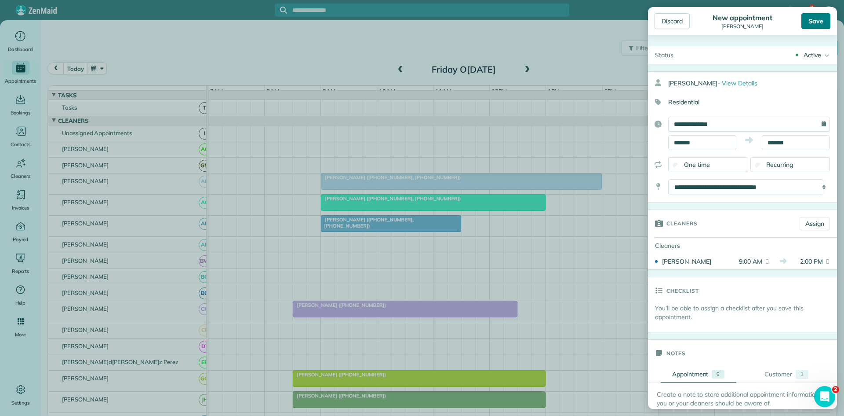
click at [821, 22] on div "Save" at bounding box center [816, 21] width 29 height 16
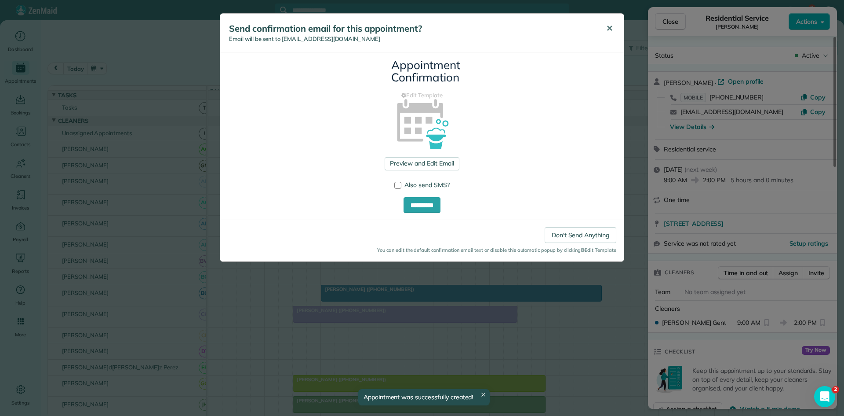
click at [606, 30] on button "✕" at bounding box center [610, 28] width 20 height 21
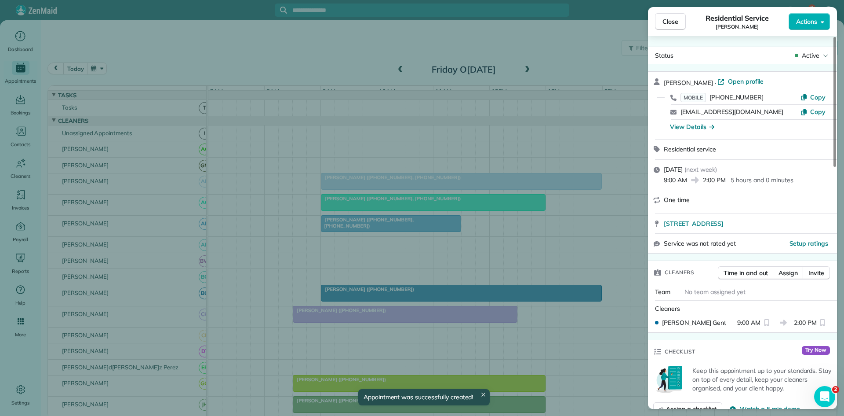
click at [666, 27] on button "Close" at bounding box center [670, 21] width 31 height 17
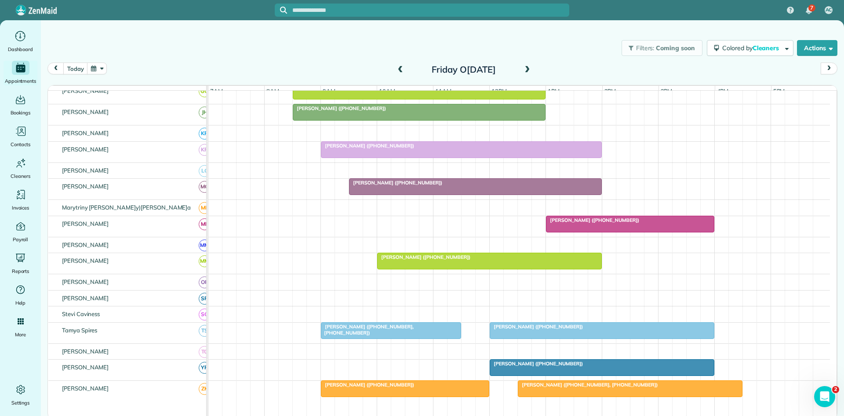
scroll to position [293, 0]
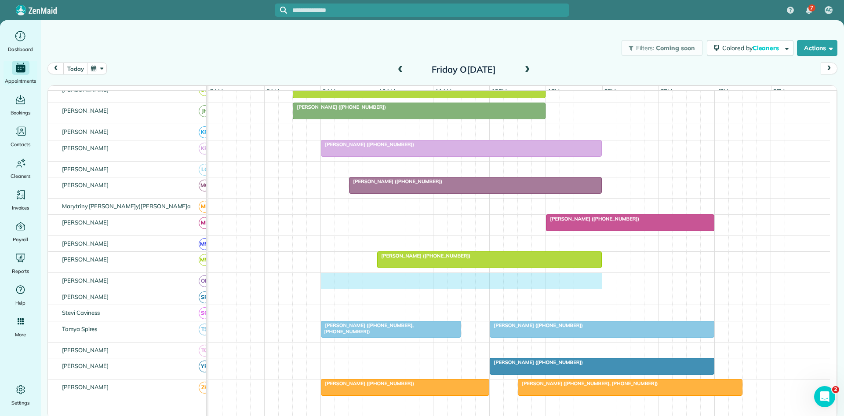
drag, startPoint x: 328, startPoint y: 289, endPoint x: 600, endPoint y: 288, distance: 271.3
click at [598, 286] on div at bounding box center [519, 281] width 622 height 16
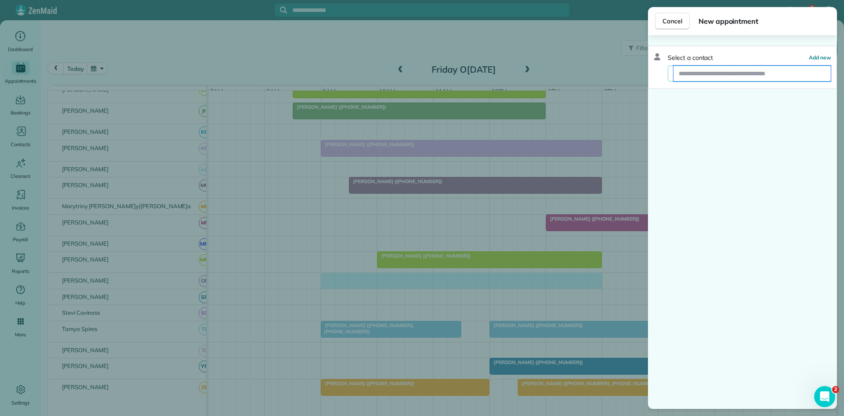
click at [718, 76] on input "text" at bounding box center [752, 74] width 157 height 16
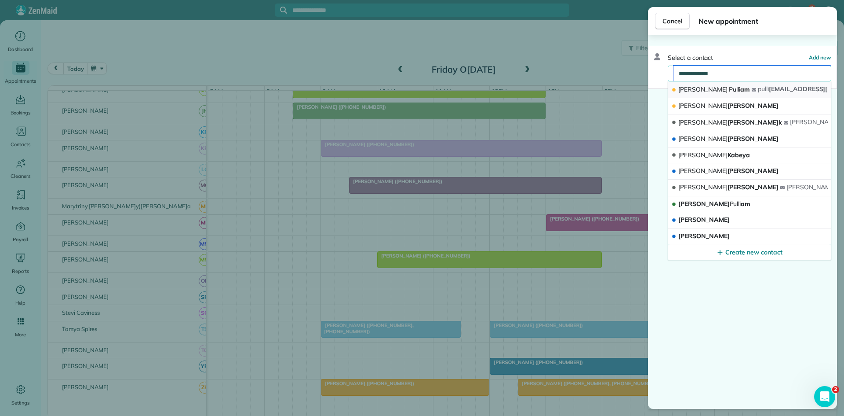
type input "**********"
click at [723, 91] on span "[PERSON_NAME] am" at bounding box center [715, 89] width 72 height 8
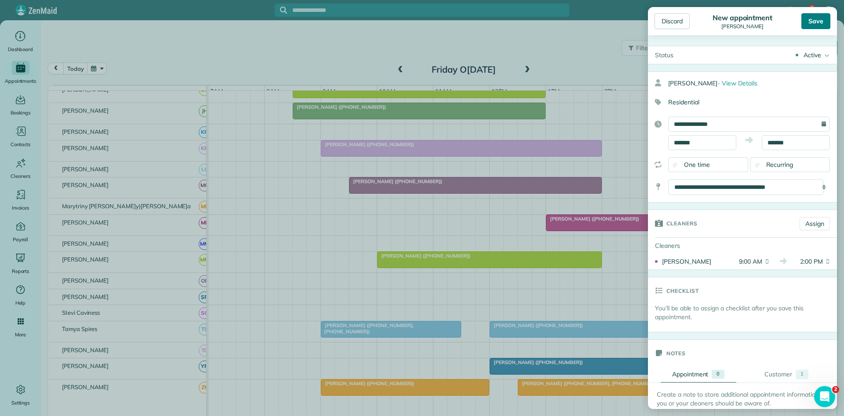
click at [825, 27] on div "Save" at bounding box center [816, 21] width 29 height 16
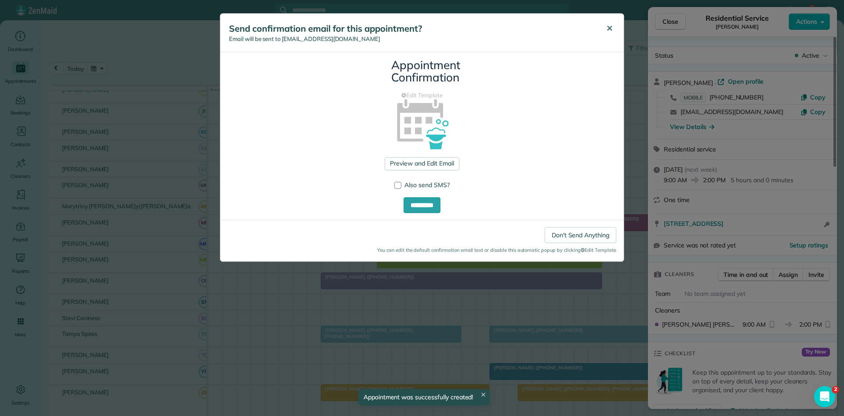
click at [612, 27] on span "✕" at bounding box center [609, 28] width 7 height 10
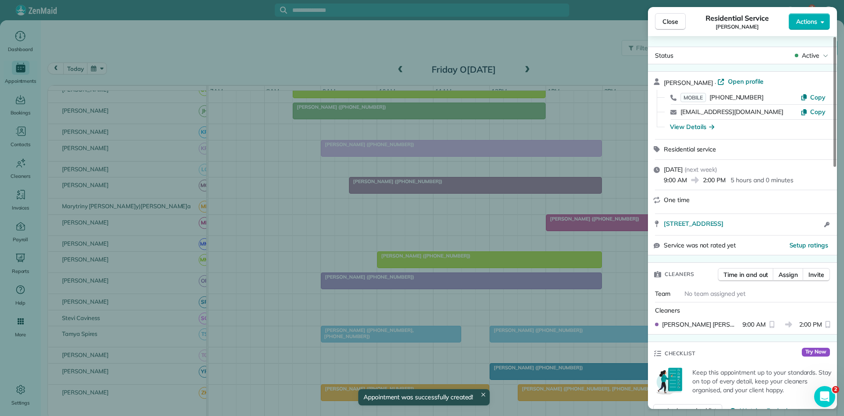
click at [690, 22] on div "Residential Service[PERSON_NAME]" at bounding box center [737, 22] width 103 height 18
click at [679, 22] on button "Close" at bounding box center [670, 21] width 31 height 17
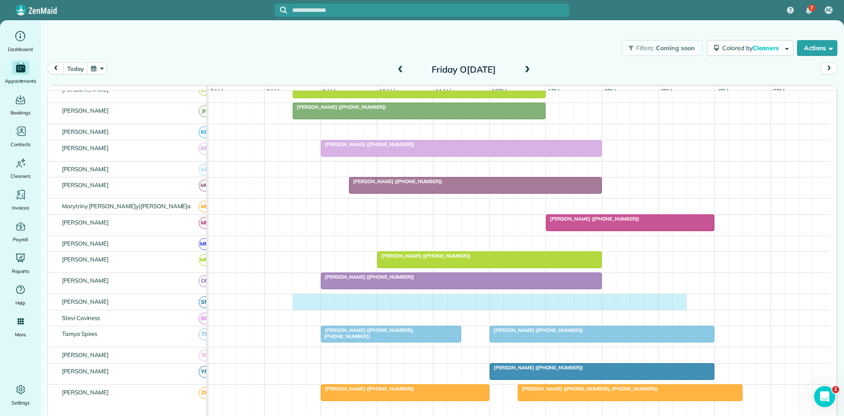
drag, startPoint x: 300, startPoint y: 310, endPoint x: 677, endPoint y: 307, distance: 377.3
click at [677, 307] on div at bounding box center [519, 302] width 622 height 16
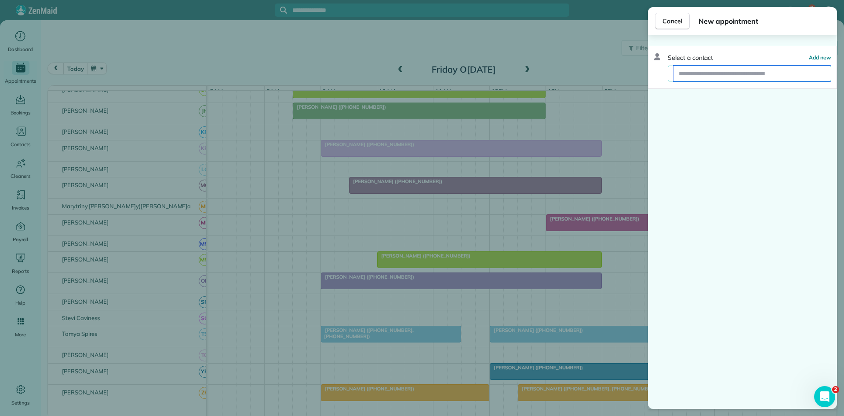
click at [759, 78] on input "text" at bounding box center [752, 74] width 157 height 16
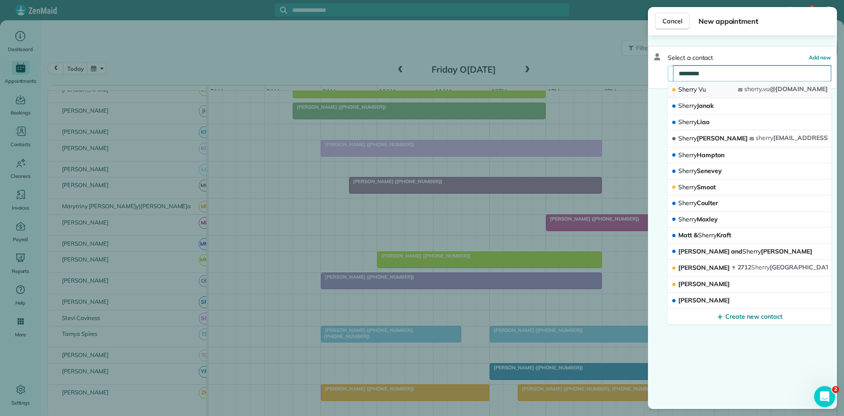
type input "*********"
click at [748, 84] on button "[PERSON_NAME]y[PERSON_NAME]sherry . vu @[DOMAIN_NAME]" at bounding box center [750, 89] width 164 height 17
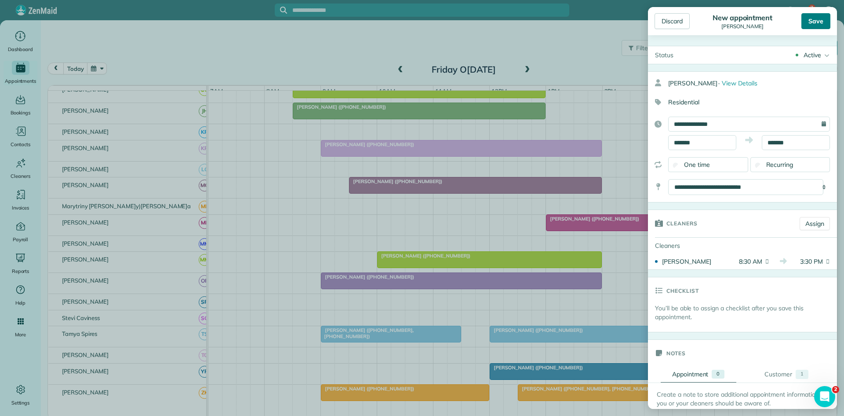
click at [814, 27] on div "Save" at bounding box center [816, 21] width 29 height 16
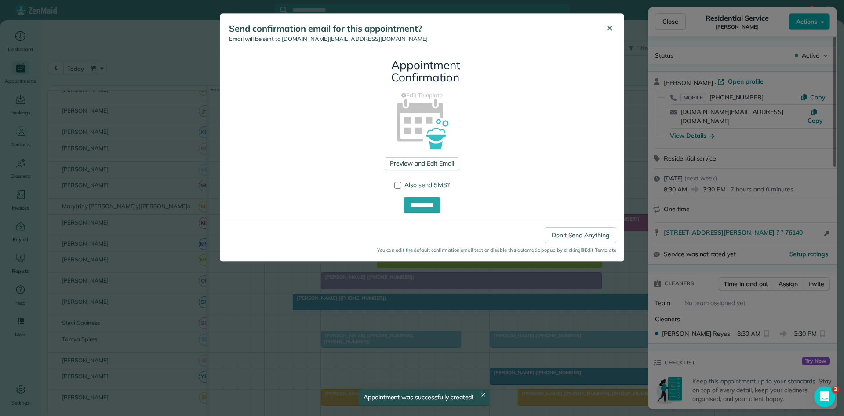
click at [614, 33] on button "✕" at bounding box center [610, 28] width 20 height 21
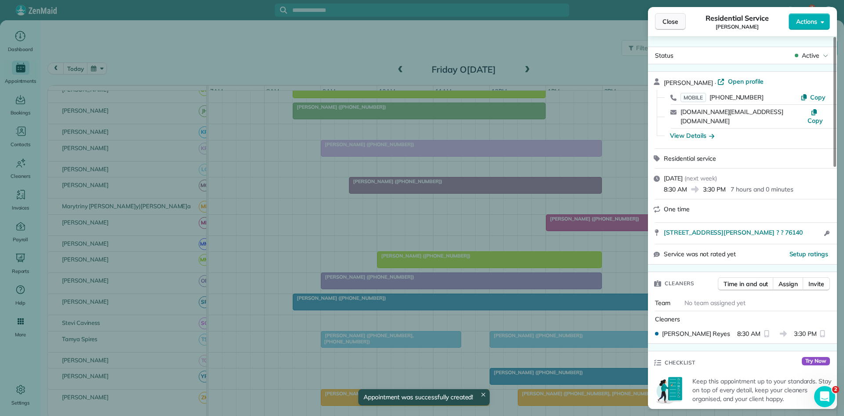
click at [679, 16] on button "Close" at bounding box center [670, 21] width 31 height 17
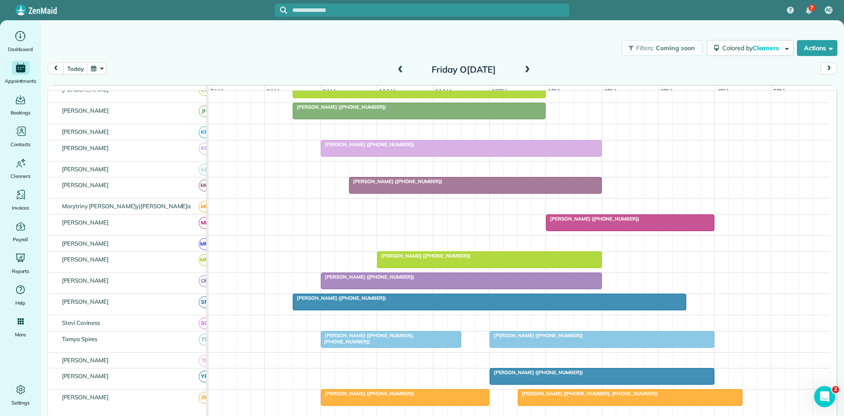
scroll to position [406, 0]
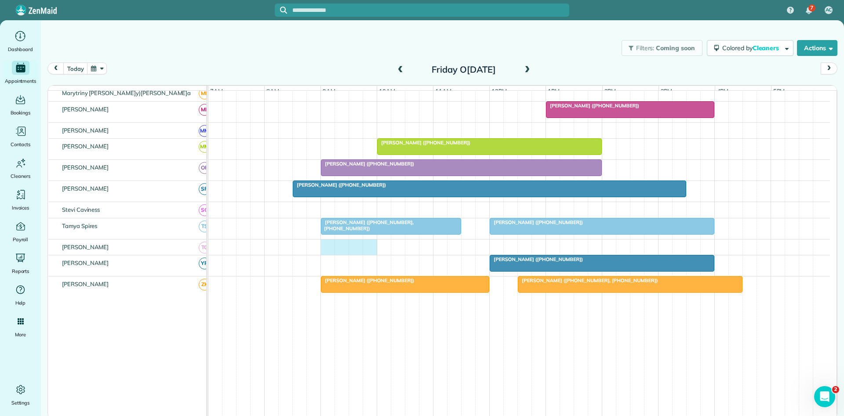
drag, startPoint x: 328, startPoint y: 258, endPoint x: 364, endPoint y: 256, distance: 36.1
click at [366, 255] on div at bounding box center [519, 247] width 622 height 16
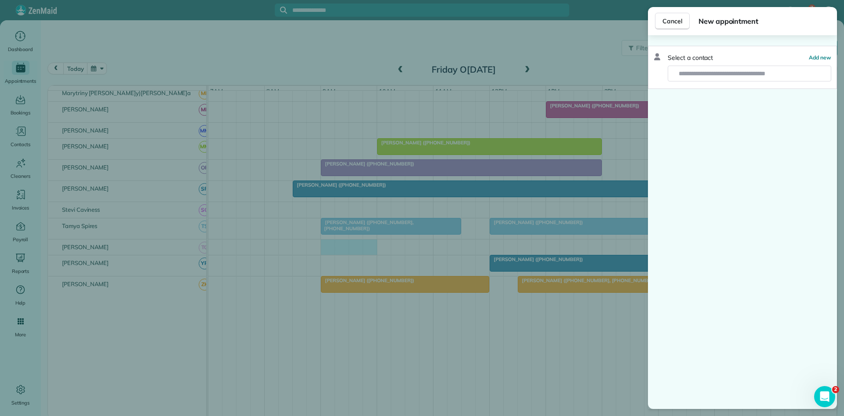
click at [283, 326] on div "Cancel New appointment Select a contact Add new" at bounding box center [422, 208] width 844 height 416
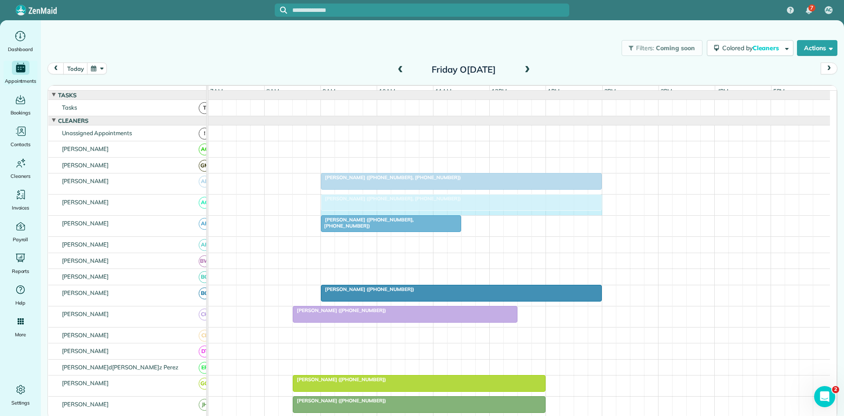
drag, startPoint x: 543, startPoint y: 208, endPoint x: 590, endPoint y: 205, distance: 47.6
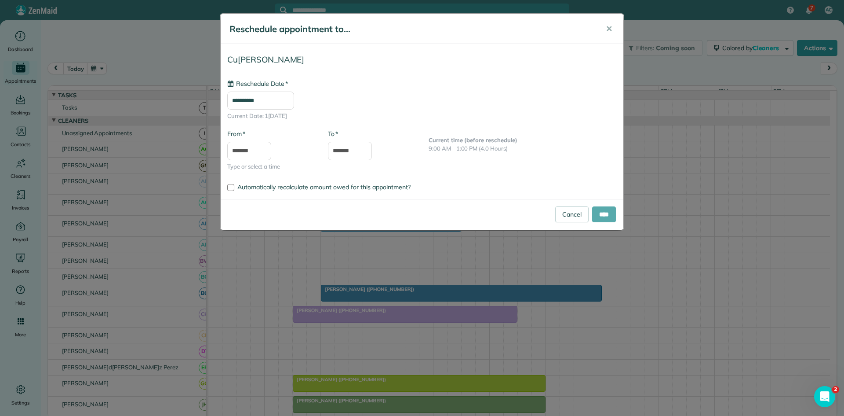
type input "**********"
click at [596, 216] on input "****" at bounding box center [604, 214] width 24 height 16
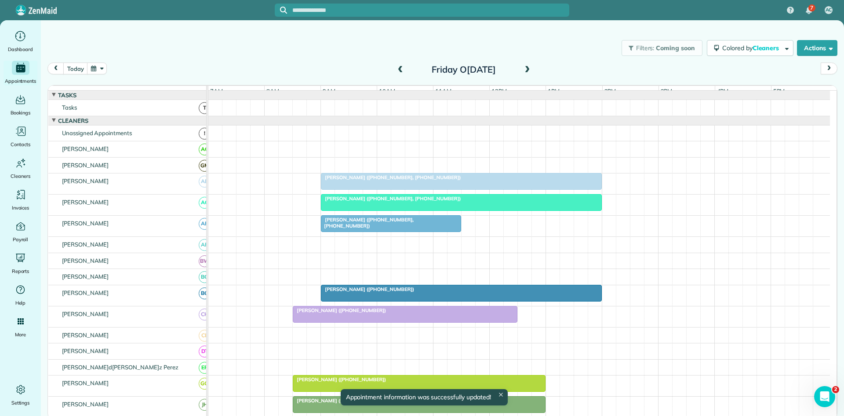
click at [468, 210] on div at bounding box center [461, 202] width 280 height 16
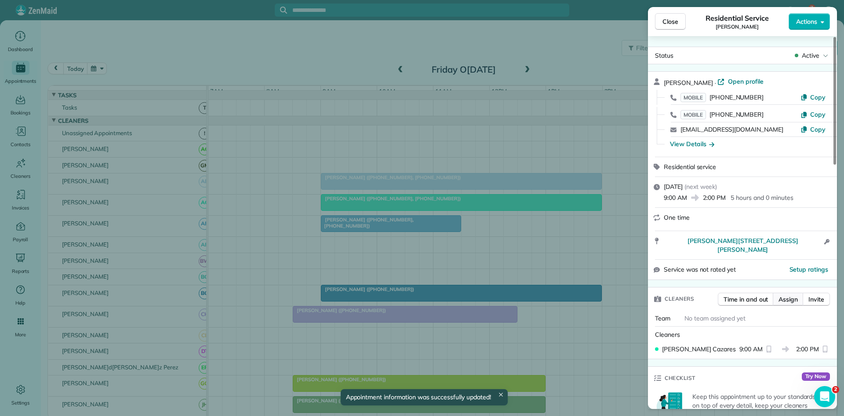
click at [784, 295] on span "Assign" at bounding box center [788, 299] width 19 height 9
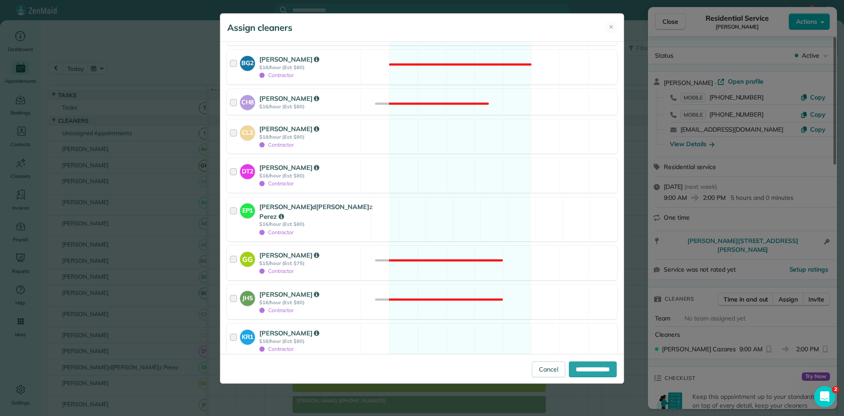
scroll to position [1096, 0]
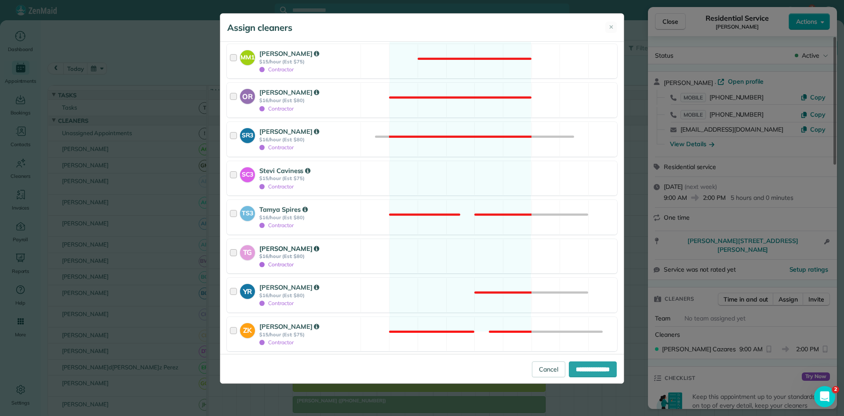
click at [330, 244] on div "[PERSON_NAME]" at bounding box center [308, 249] width 99 height 10
click at [591, 369] on input "**********" at bounding box center [593, 369] width 48 height 16
type input "**********"
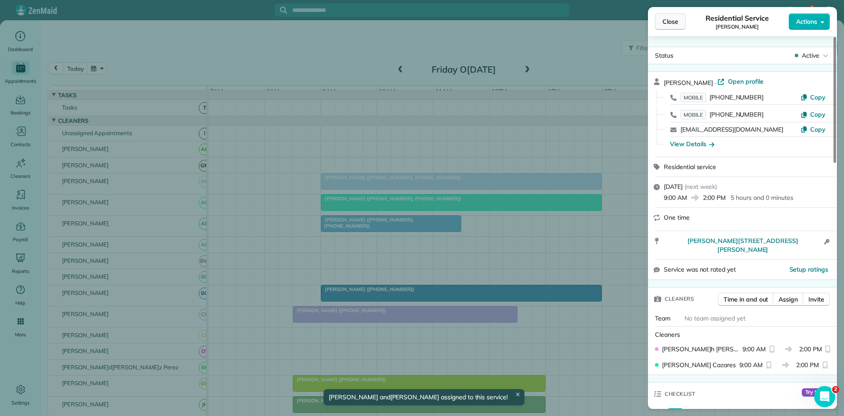
click at [674, 21] on span "Close" at bounding box center [671, 21] width 16 height 9
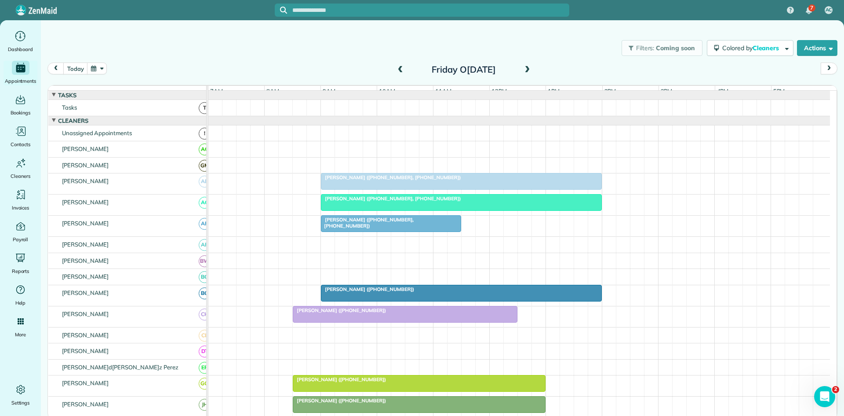
scroll to position [412, 0]
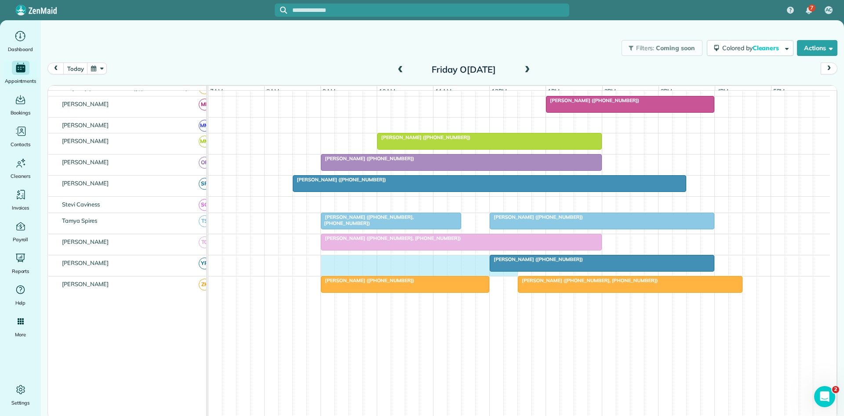
drag, startPoint x: 325, startPoint y: 270, endPoint x: 515, endPoint y: 277, distance: 190.1
click at [515, 276] on div "[PERSON_NAME] ([PHONE_NUMBER])" at bounding box center [519, 265] width 622 height 21
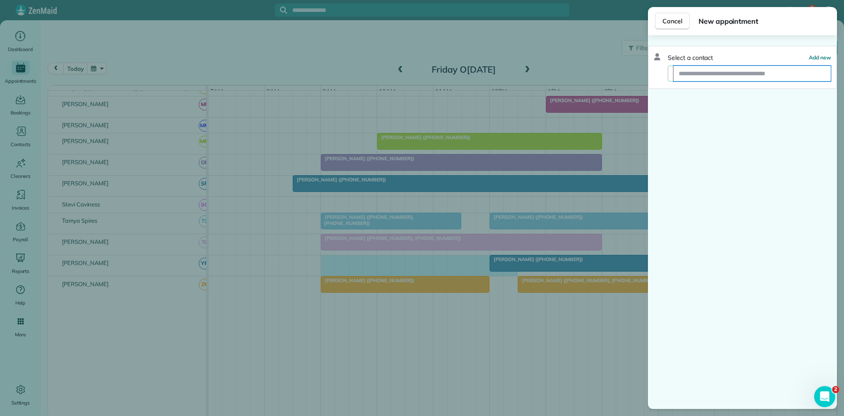
click at [730, 71] on input "text" at bounding box center [752, 74] width 157 height 16
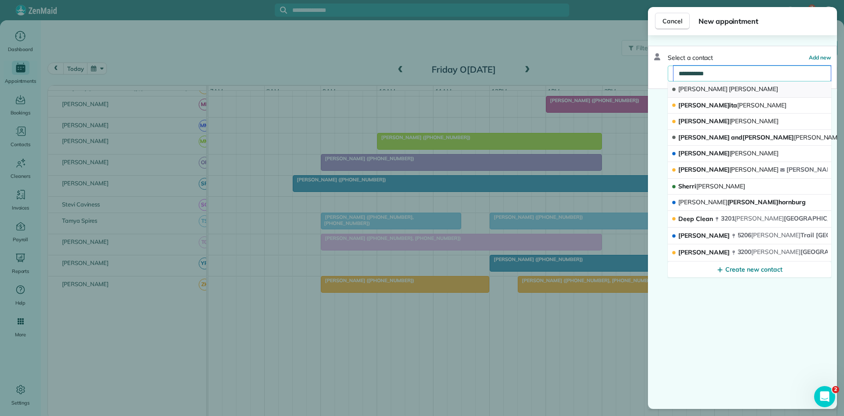
type input "**********"
click at [738, 87] on button "[PERSON_NAME]" at bounding box center [750, 89] width 164 height 16
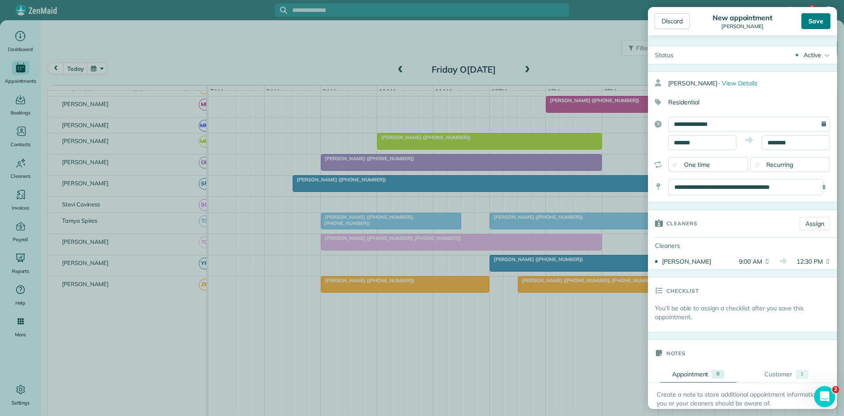
click at [808, 26] on div "Save" at bounding box center [816, 21] width 29 height 16
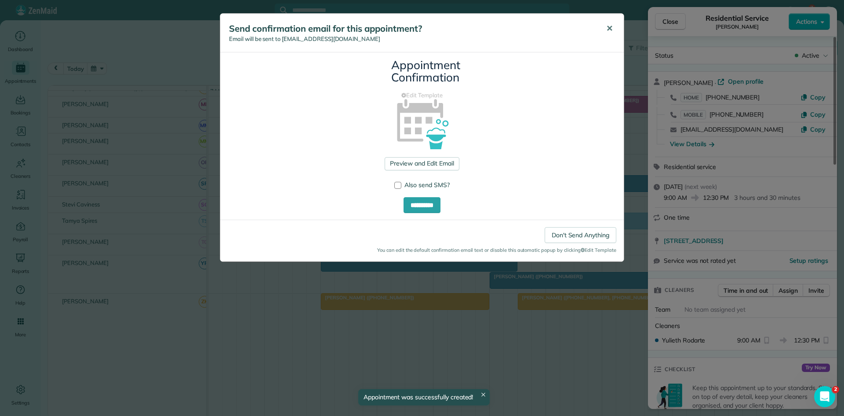
click at [611, 34] on button "✕" at bounding box center [610, 28] width 20 height 21
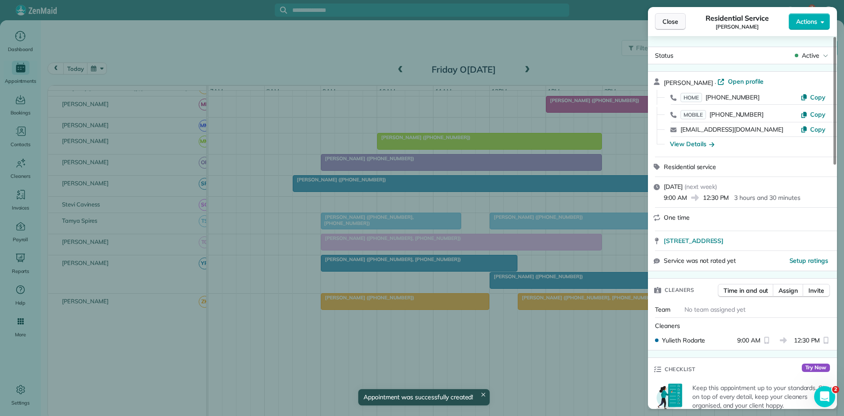
click at [668, 21] on span "Close" at bounding box center [671, 21] width 16 height 9
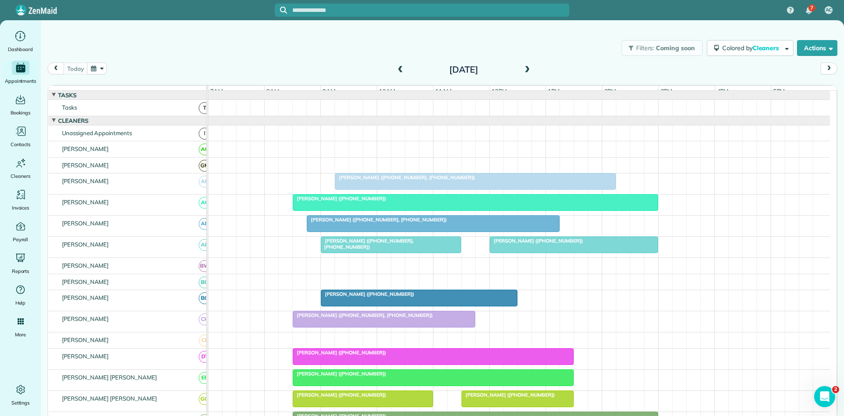
click at [389, 194] on div "Melissa Swindle (+18174378090, +18174376438)" at bounding box center [519, 183] width 622 height 21
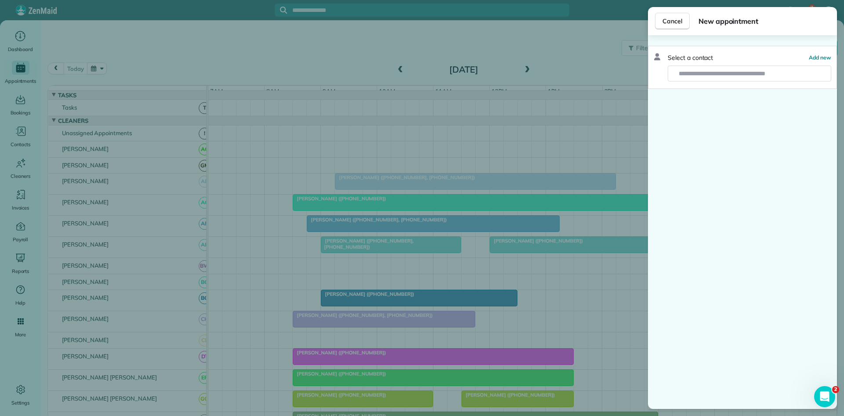
click at [382, 189] on div "Cancel New appointment Select a contact Add new" at bounding box center [422, 208] width 844 height 416
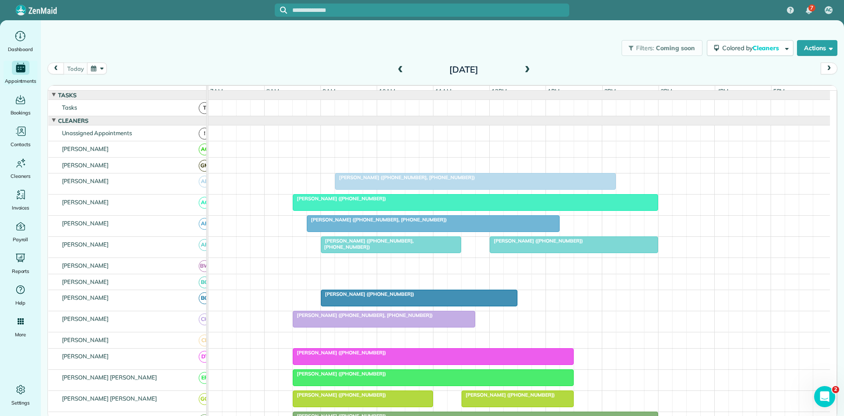
click at [382, 189] on div at bounding box center [476, 181] width 280 height 16
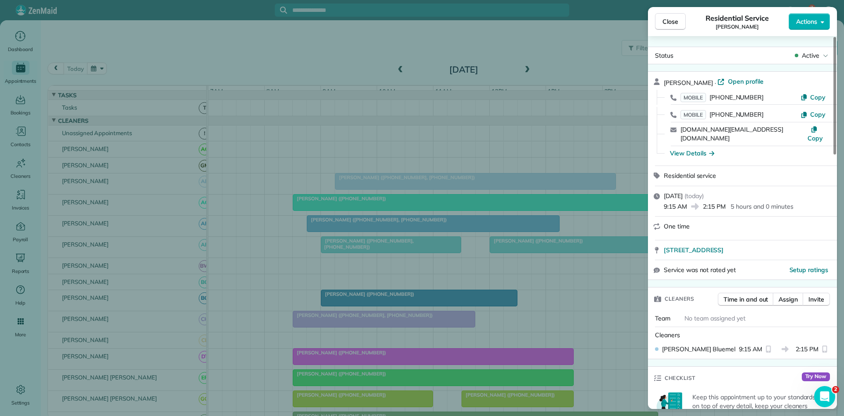
click at [366, 294] on div "Close Residential S[PERSON_NAME] Actions Status [PERSON_NAME] · Open profile MO…" at bounding box center [422, 208] width 844 height 416
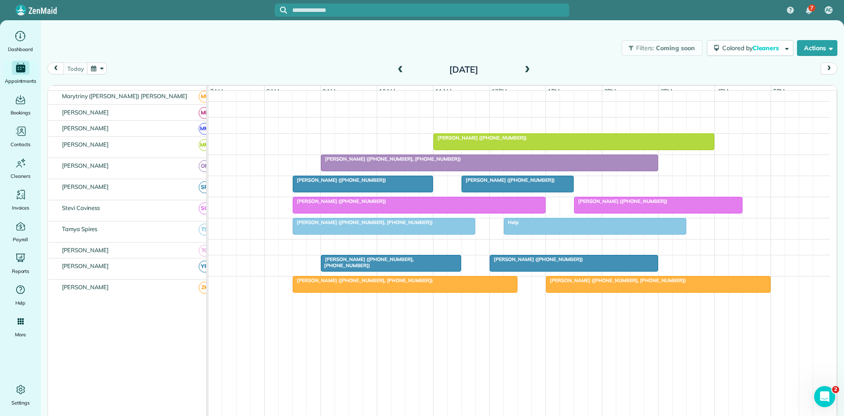
scroll to position [416, 0]
click at [345, 171] on div at bounding box center [489, 163] width 336 height 16
